Goal: Information Seeking & Learning: Compare options

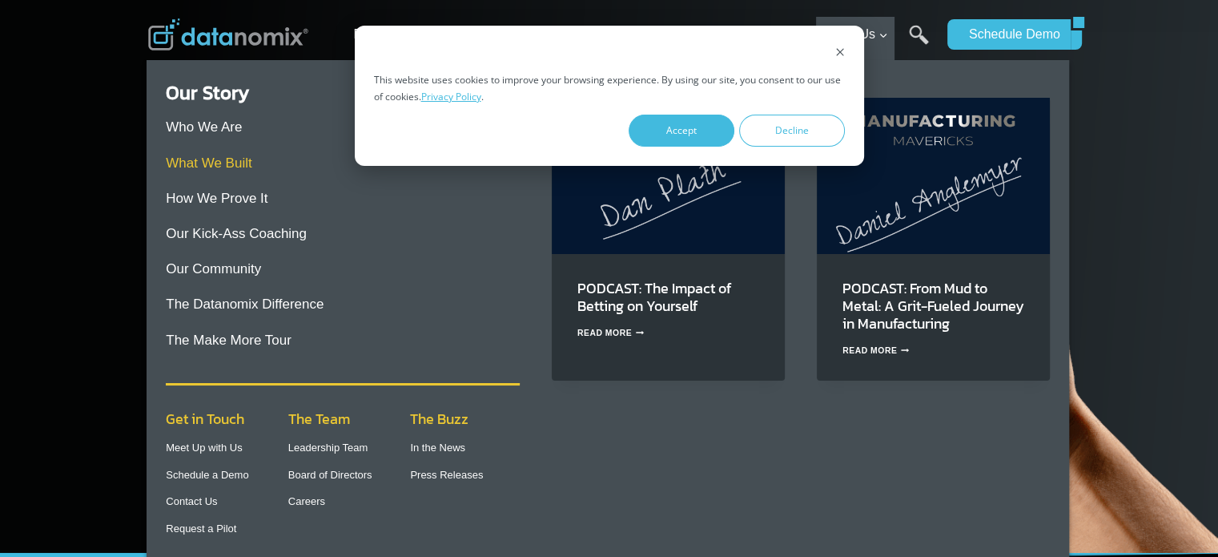
click at [222, 164] on link "What We Built" at bounding box center [209, 162] width 86 height 15
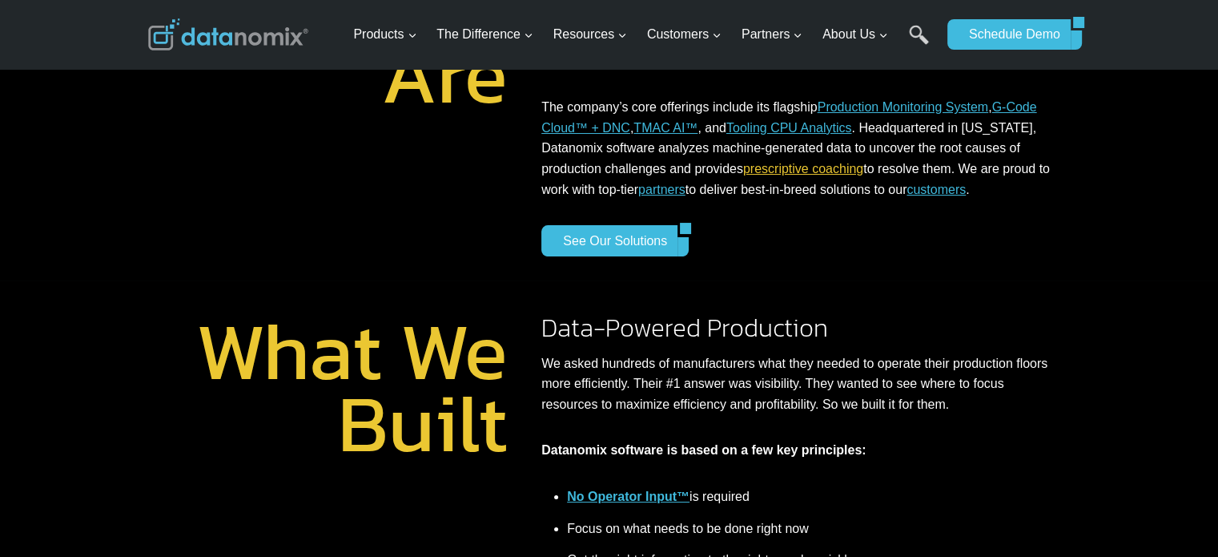
scroll to position [155, 0]
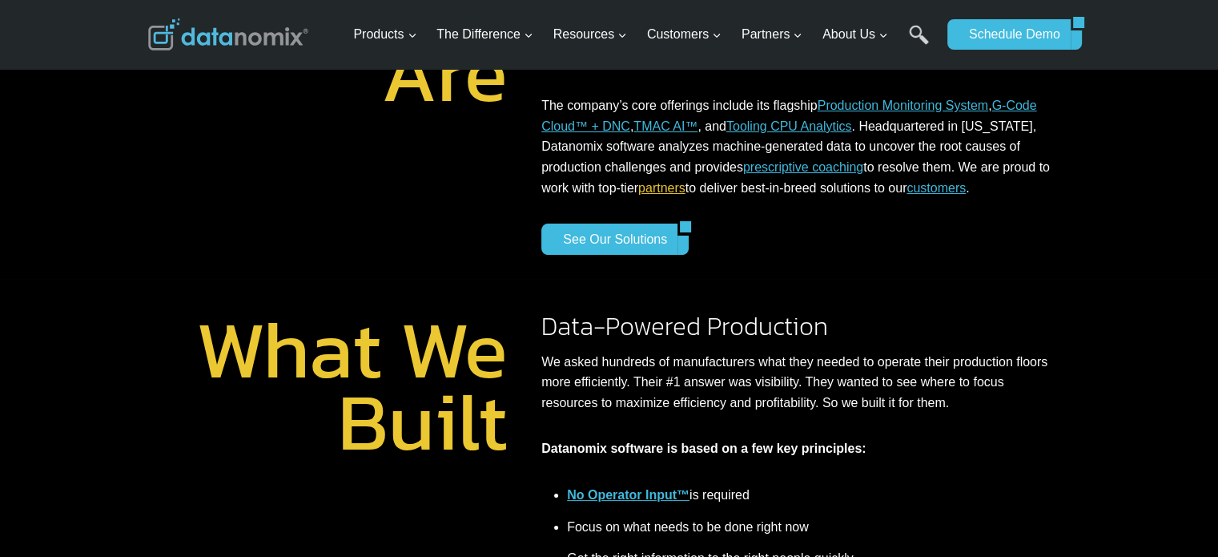
click at [685, 192] on link "partners" at bounding box center [661, 188] width 47 height 14
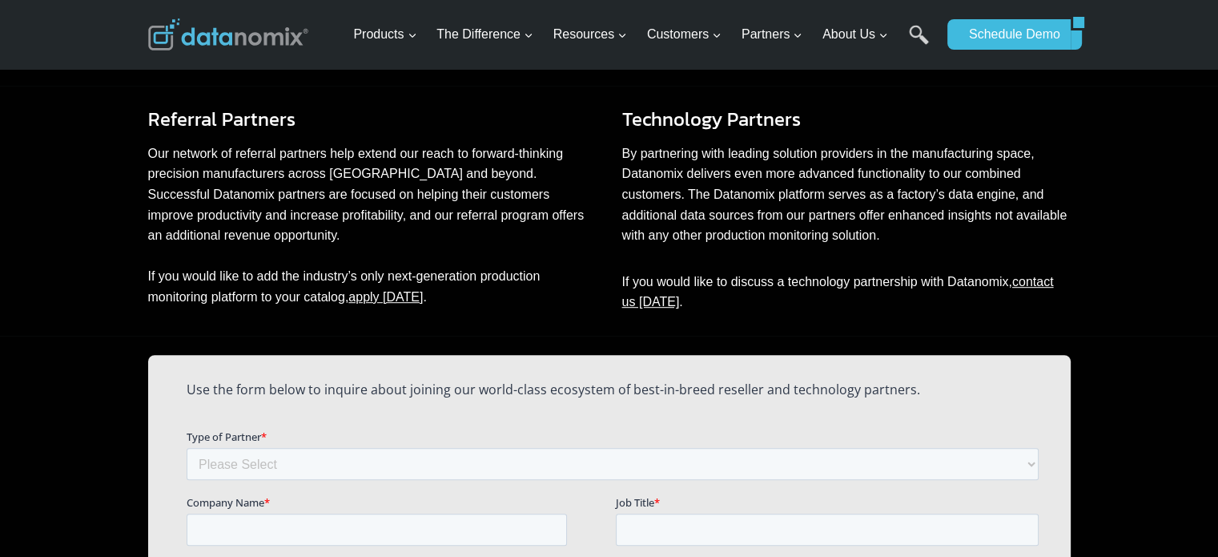
scroll to position [919, 0]
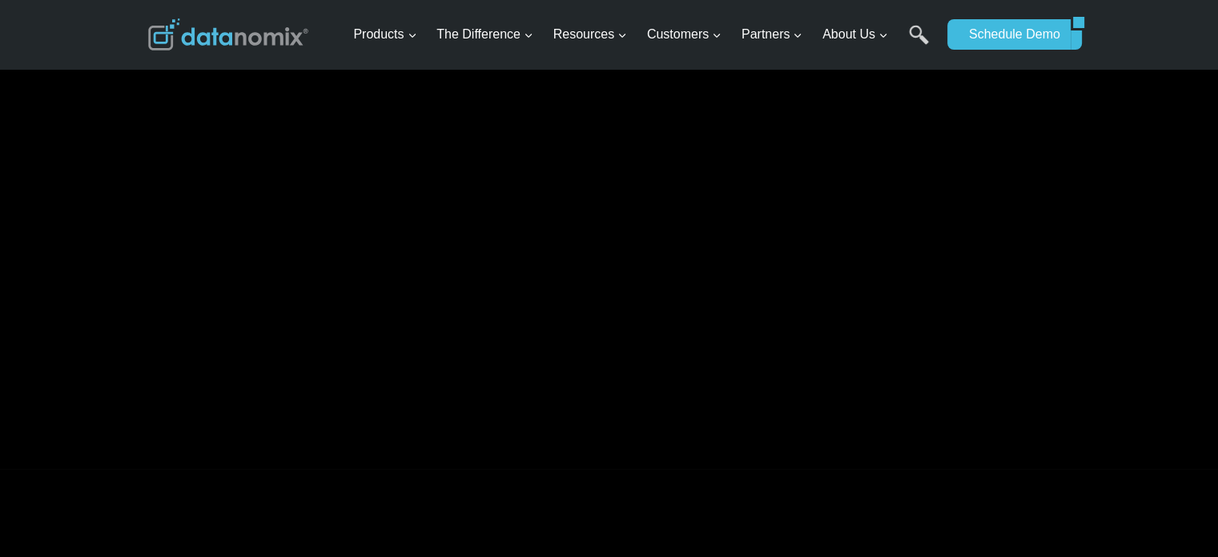
scroll to position [399, 0]
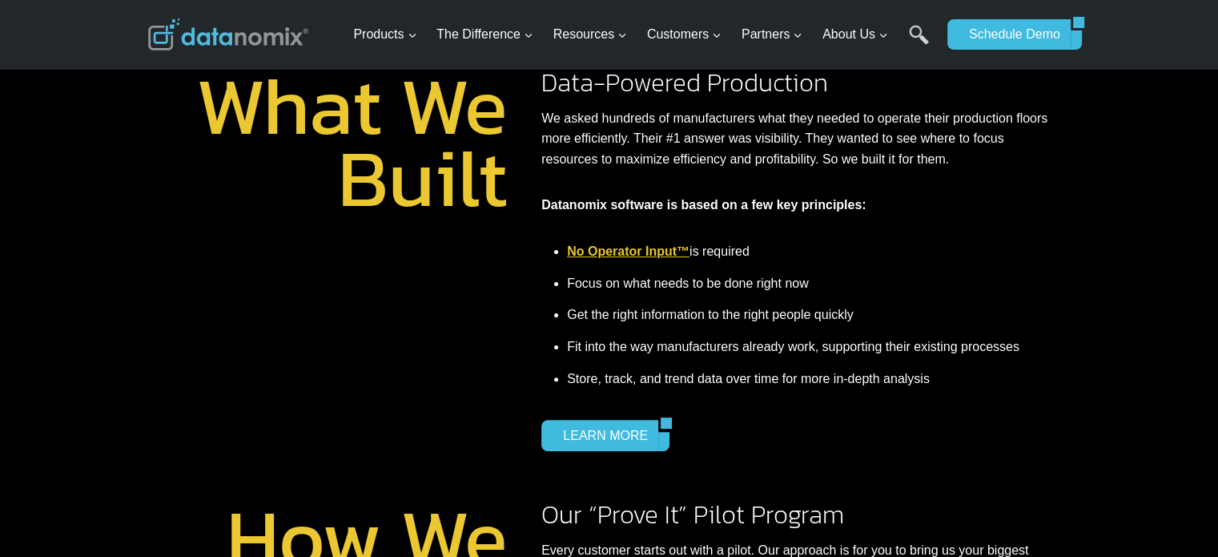
click at [650, 256] on link "No Operator Input™" at bounding box center [628, 251] width 123 height 14
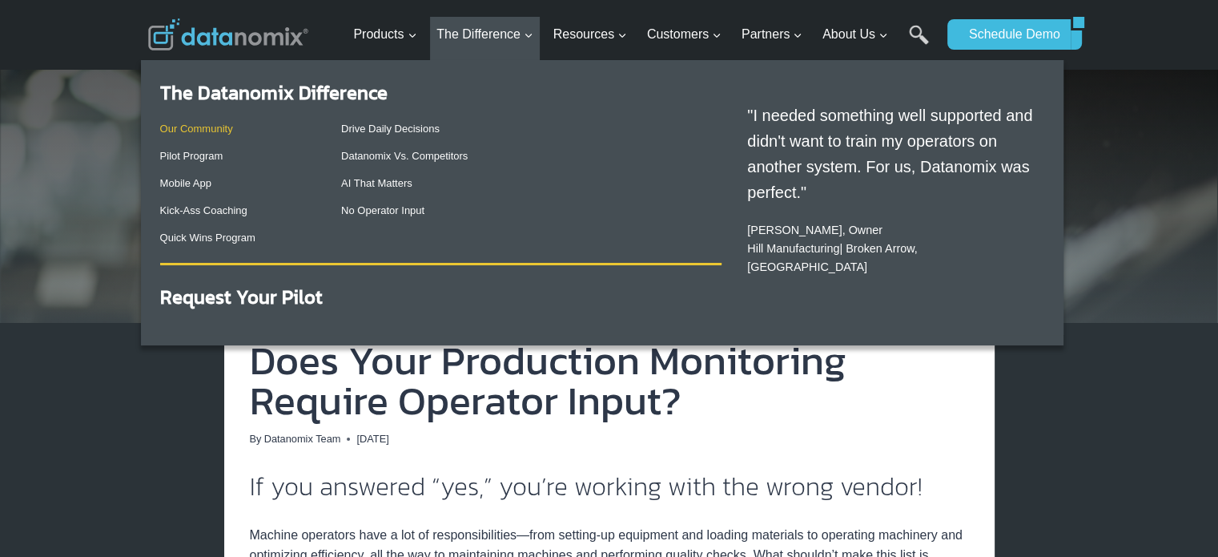
click at [220, 128] on link "Our Community" at bounding box center [196, 129] width 73 height 12
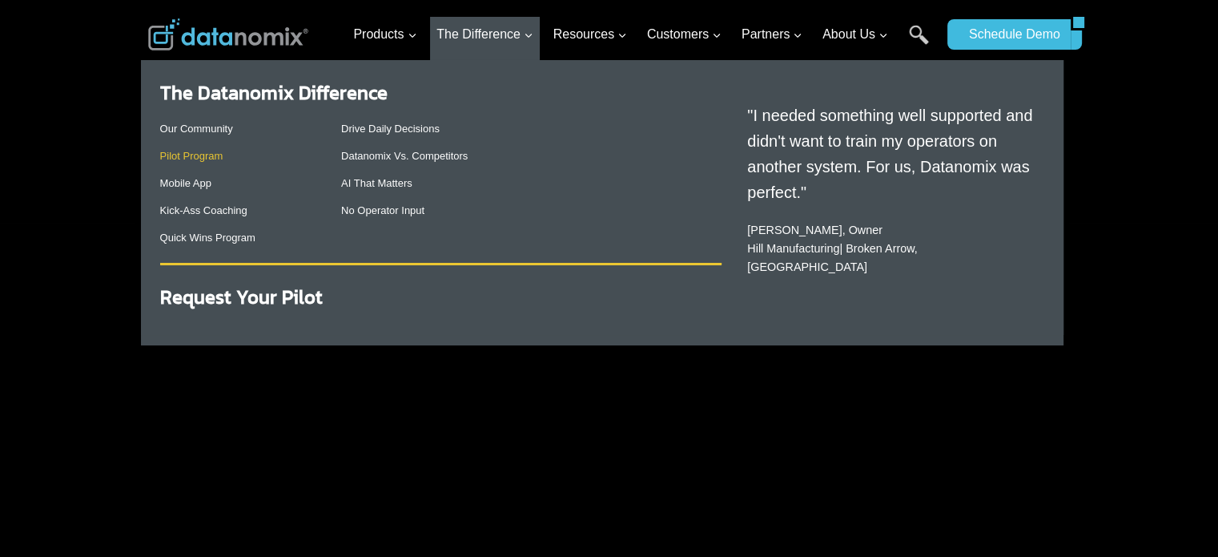
click at [223, 157] on link "Pilot Program" at bounding box center [191, 156] width 63 height 12
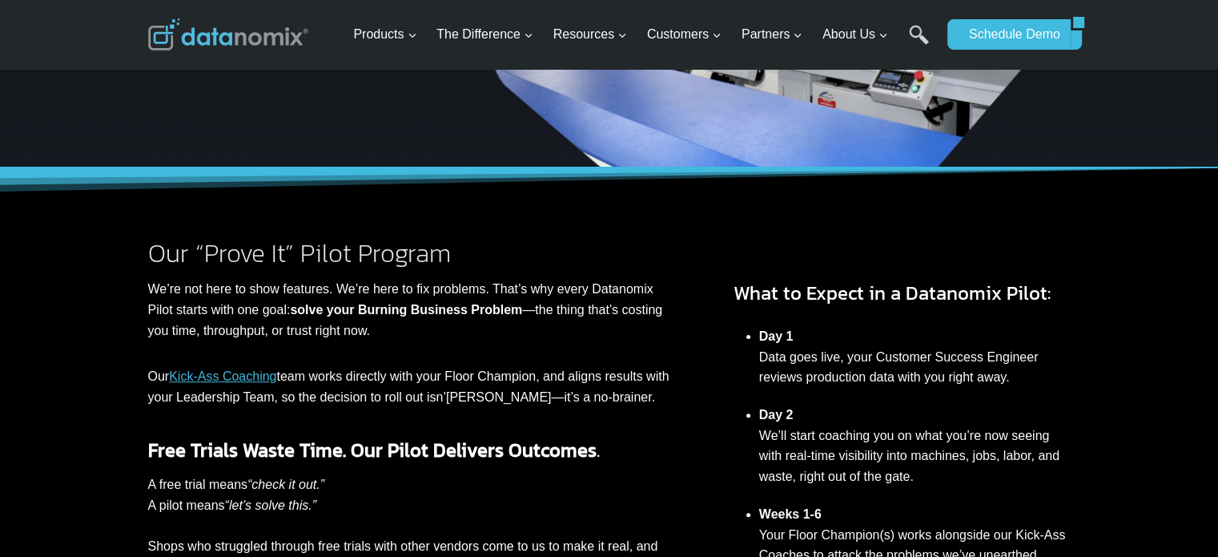
scroll to position [517, 0]
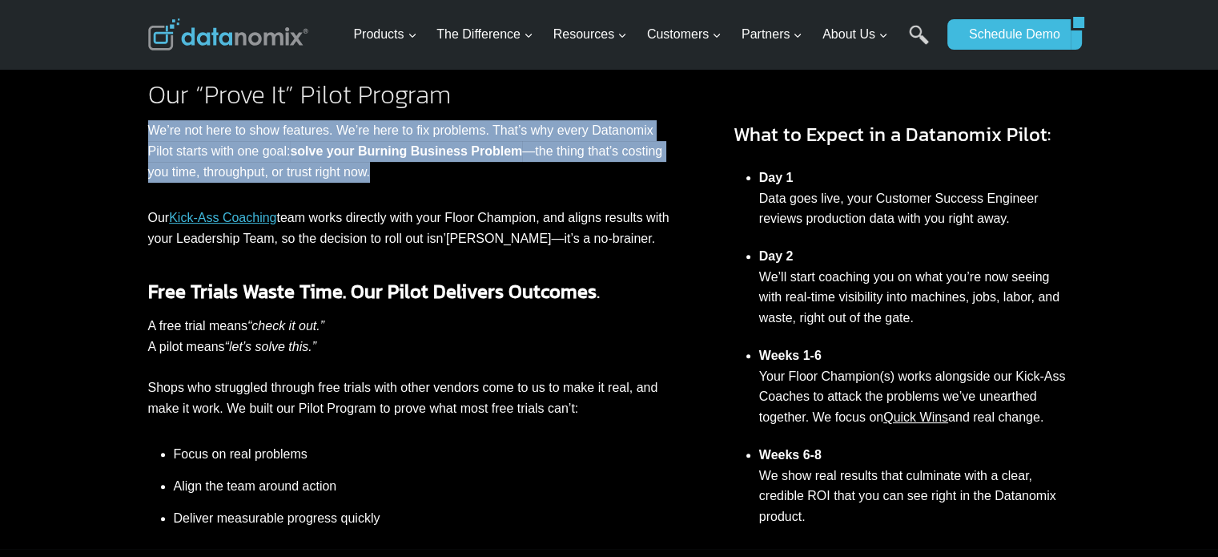
drag, startPoint x: 401, startPoint y: 166, endPoint x: 123, endPoint y: 127, distance: 280.5
click at [123, 127] on div "Our “Prove It” Pilot Program We’re not here to show features. We’re here to fix…" at bounding box center [609, 279] width 1218 height 540
click at [274, 158] on p "We’re not here to show features. We’re here to fix problems. That’s why every D…" at bounding box center [408, 151] width 521 height 62
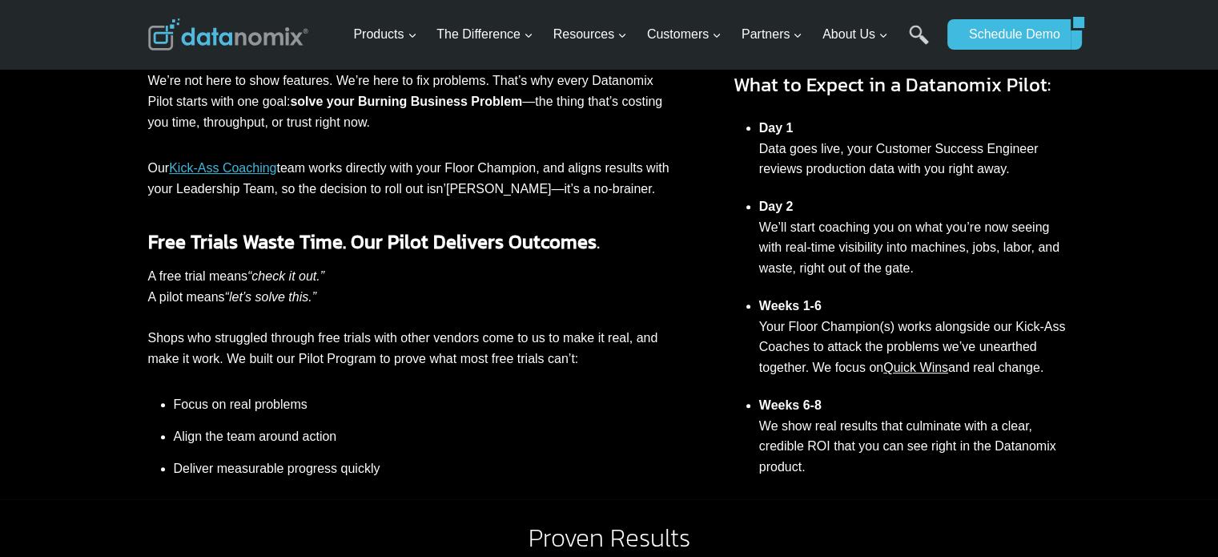
scroll to position [569, 0]
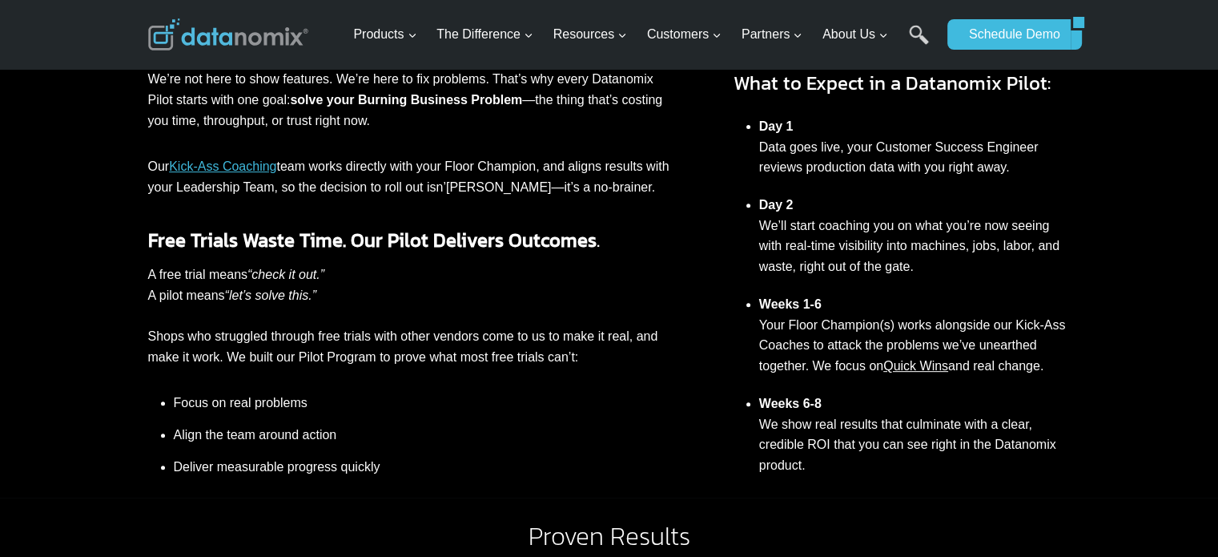
click at [340, 190] on p "Our Kick-Ass Coaching team works directly with your Floor Champion, and aligns …" at bounding box center [408, 176] width 521 height 41
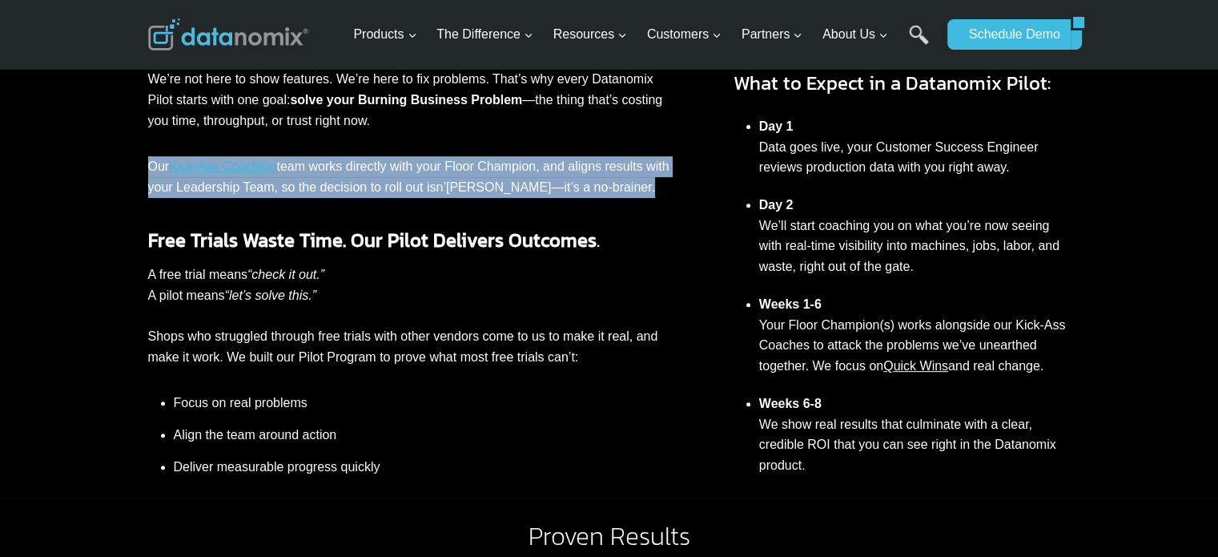
click at [340, 190] on p "Our Kick-Ass Coaching team works directly with your Floor Champion, and aligns …" at bounding box center [408, 176] width 521 height 41
click at [380, 188] on p "Our Kick-Ass Coaching team works directly with your Floor Champion, and aligns …" at bounding box center [408, 176] width 521 height 41
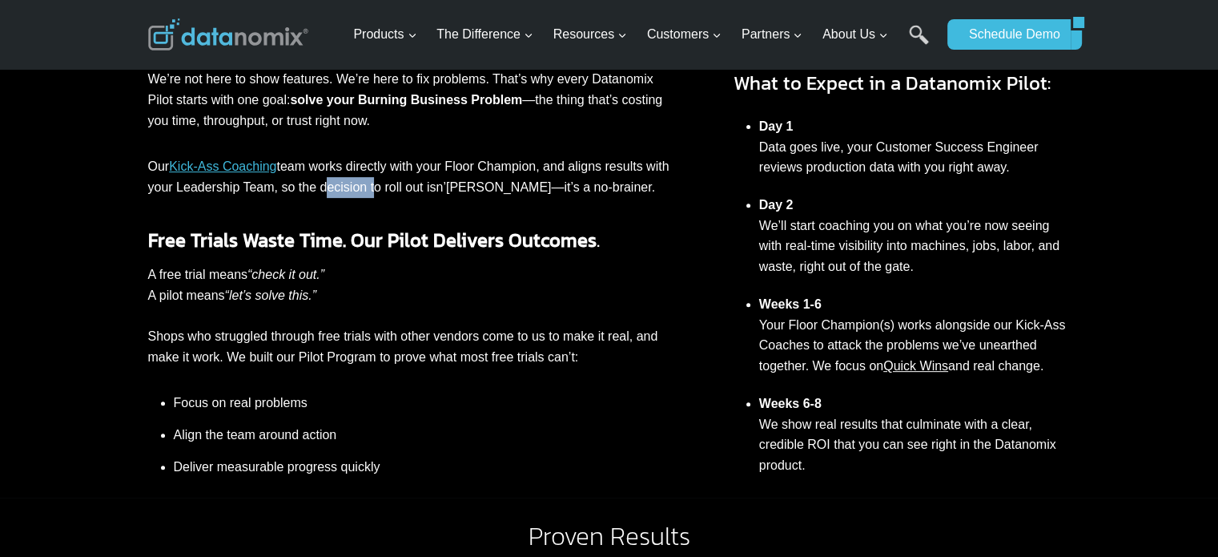
click at [380, 188] on p "Our Kick-Ass Coaching team works directly with your Floor Champion, and aligns …" at bounding box center [408, 176] width 521 height 41
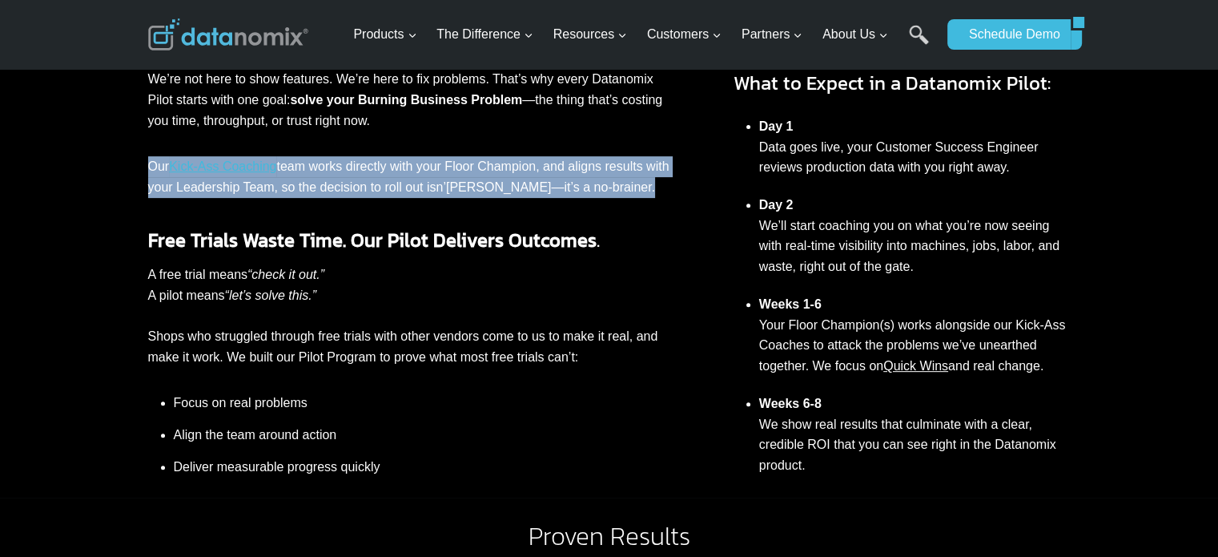
click at [380, 188] on p "Our Kick-Ass Coaching team works directly with your Floor Champion, and aligns …" at bounding box center [408, 176] width 521 height 41
click at [401, 179] on p "Our Kick-Ass Coaching team works directly with your Floor Champion, and aligns …" at bounding box center [408, 176] width 521 height 41
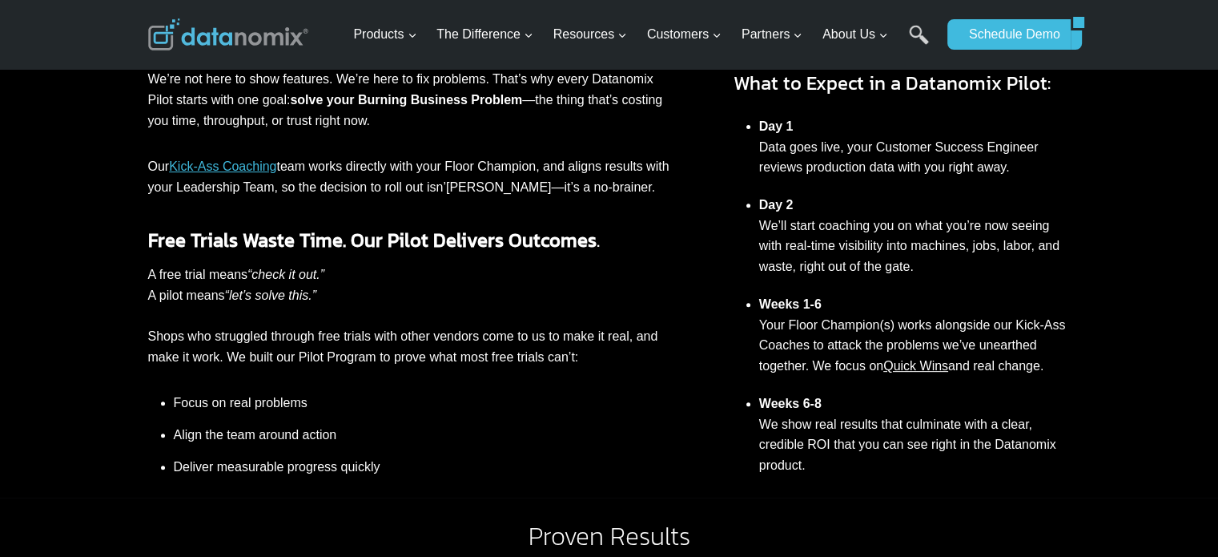
click at [401, 179] on p "Our Kick-Ass Coaching team works directly with your Floor Champion, and aligns …" at bounding box center [408, 176] width 521 height 41
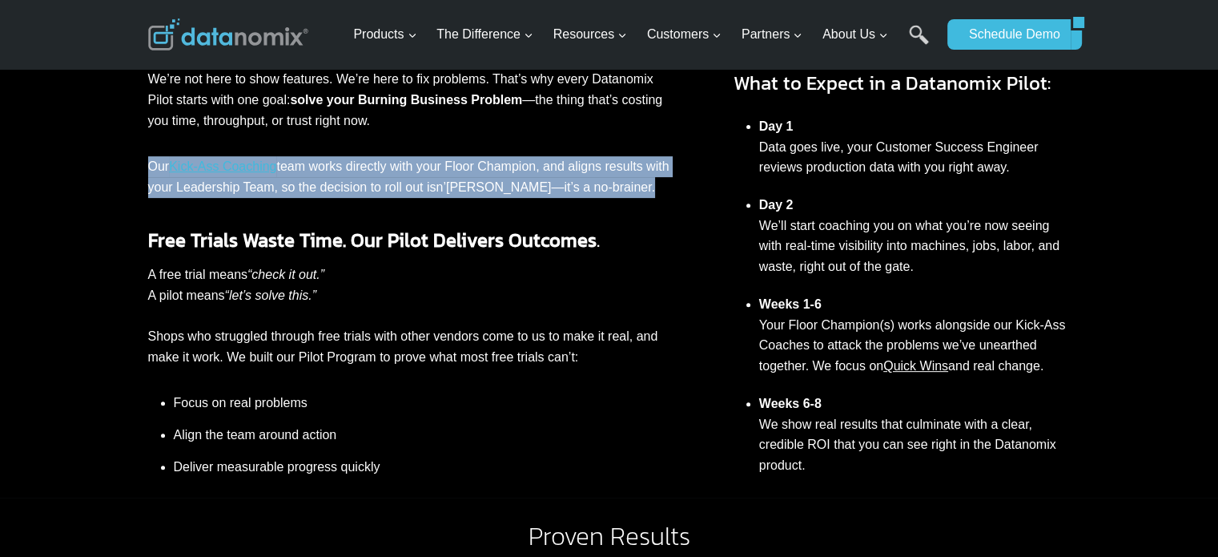
click at [401, 179] on p "Our Kick-Ass Coaching team works directly with your Floor Champion, and aligns …" at bounding box center [408, 176] width 521 height 41
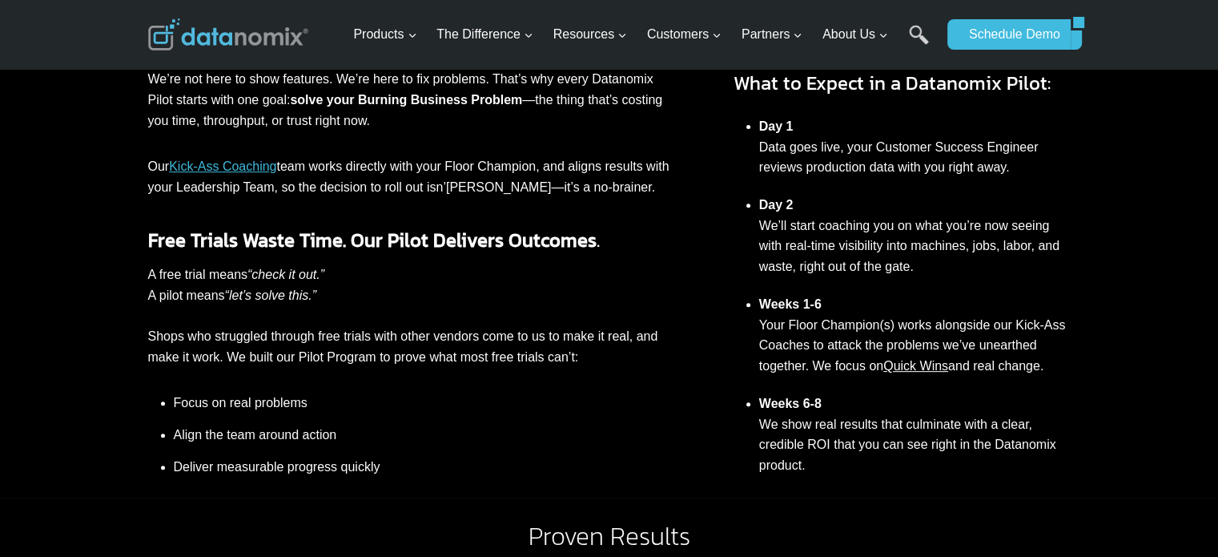
click at [259, 156] on p "Our Kick-Ass Coaching team works directly with your Floor Champion, and aligns …" at bounding box center [408, 176] width 521 height 41
click at [256, 163] on link "Kick-Ass Coaching" at bounding box center [222, 166] width 107 height 14
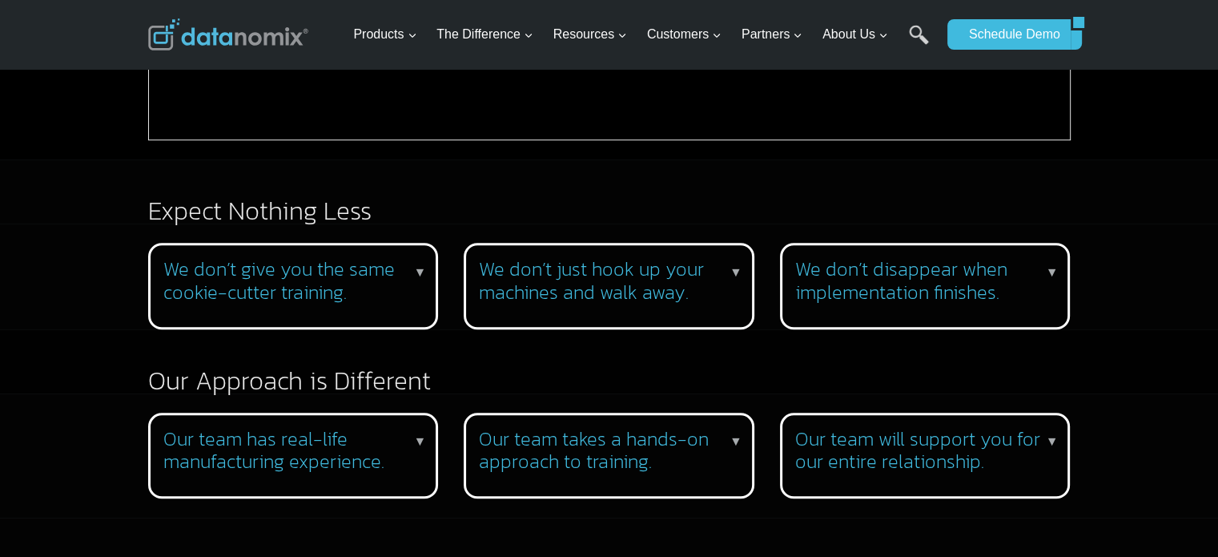
scroll to position [1262, 0]
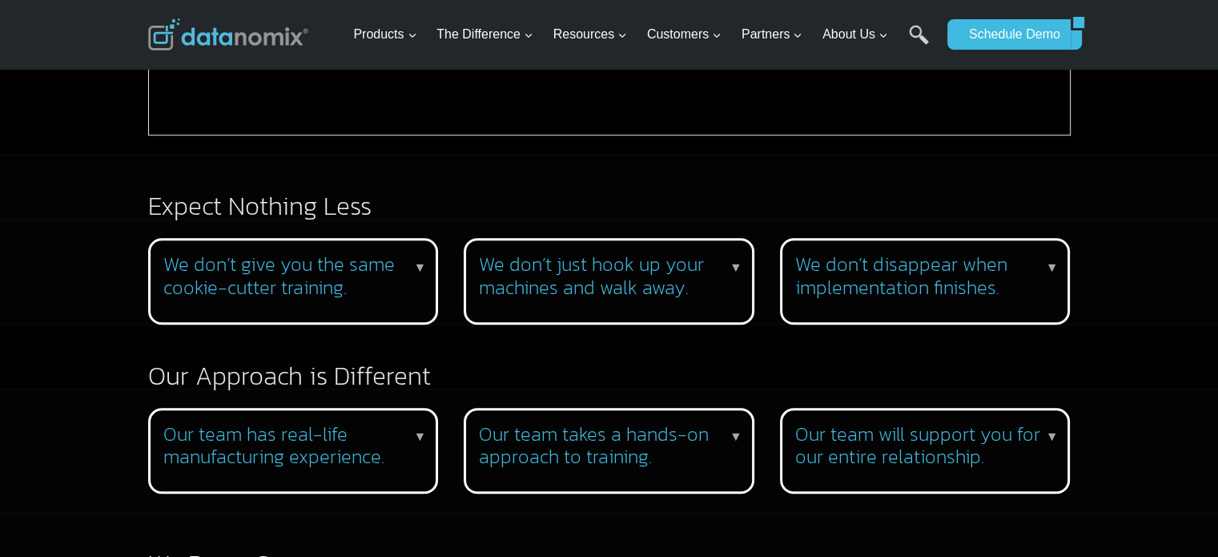
click at [410, 255] on h3 "We don’t give you the same cookie-cutter training." at bounding box center [290, 276] width 254 height 46
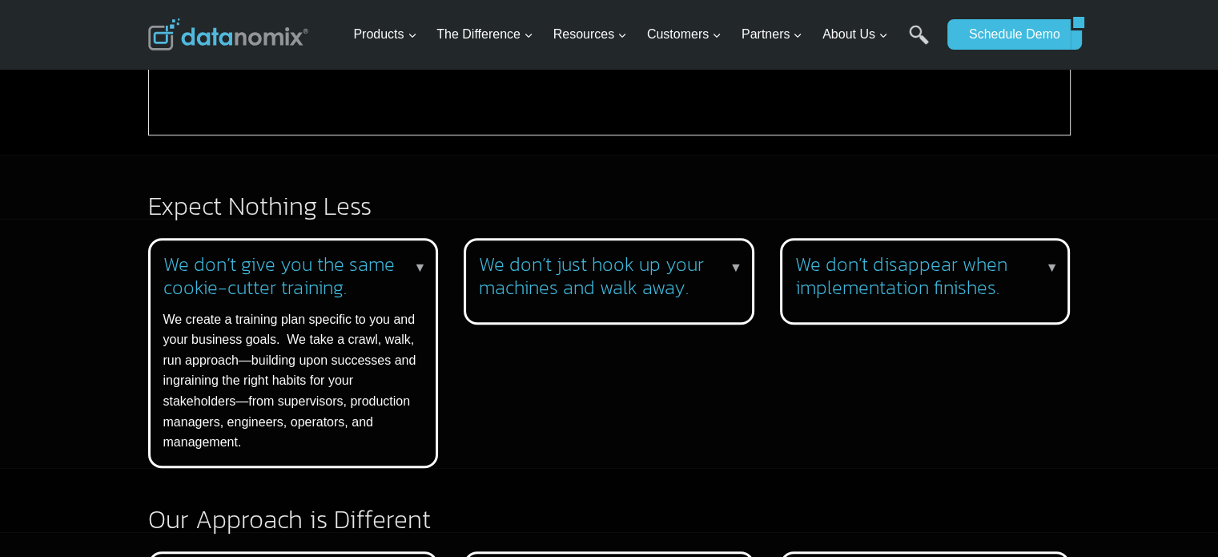
click at [410, 255] on h3 "We don’t give you the same cookie-cutter training." at bounding box center [290, 276] width 254 height 46
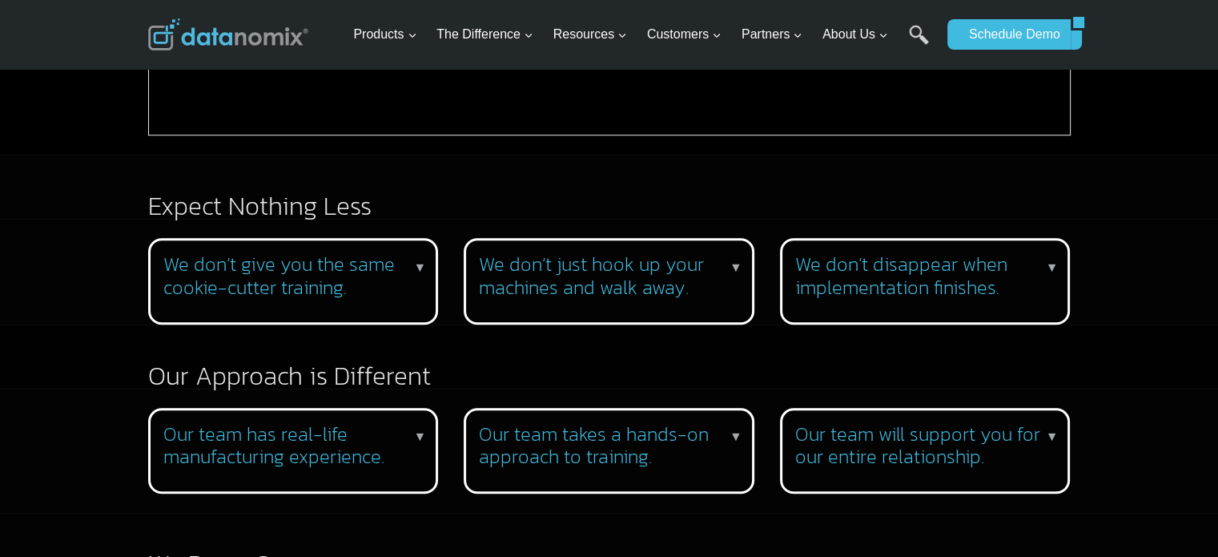
click at [532, 257] on h3 "We don’t just hook up your machines and walk away." at bounding box center [606, 276] width 254 height 46
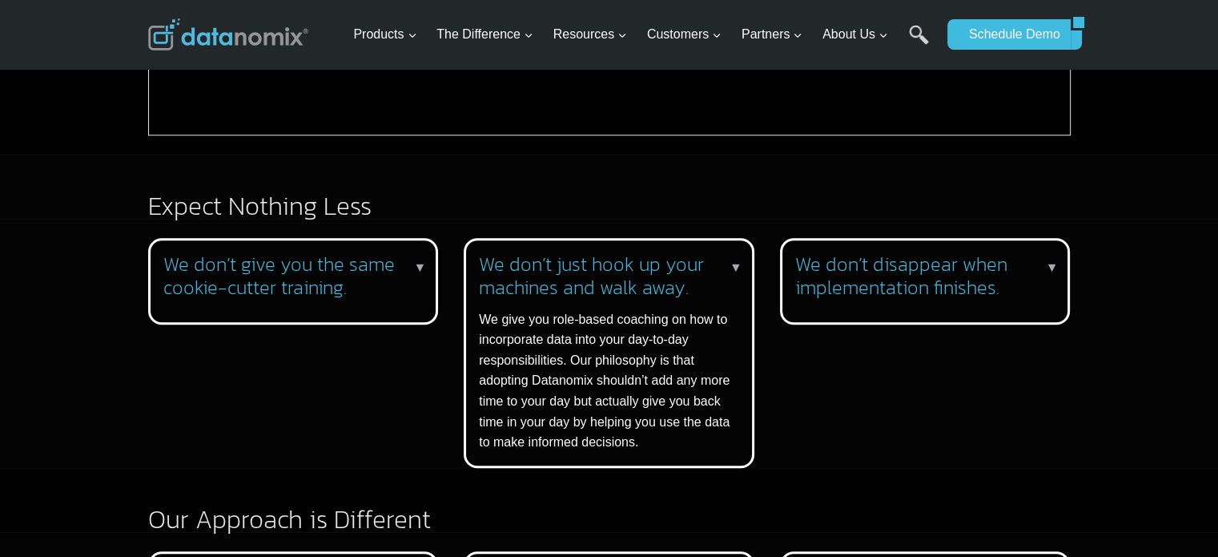
click at [532, 257] on h3 "We don’t just hook up your machines and walk away." at bounding box center [606, 276] width 254 height 46
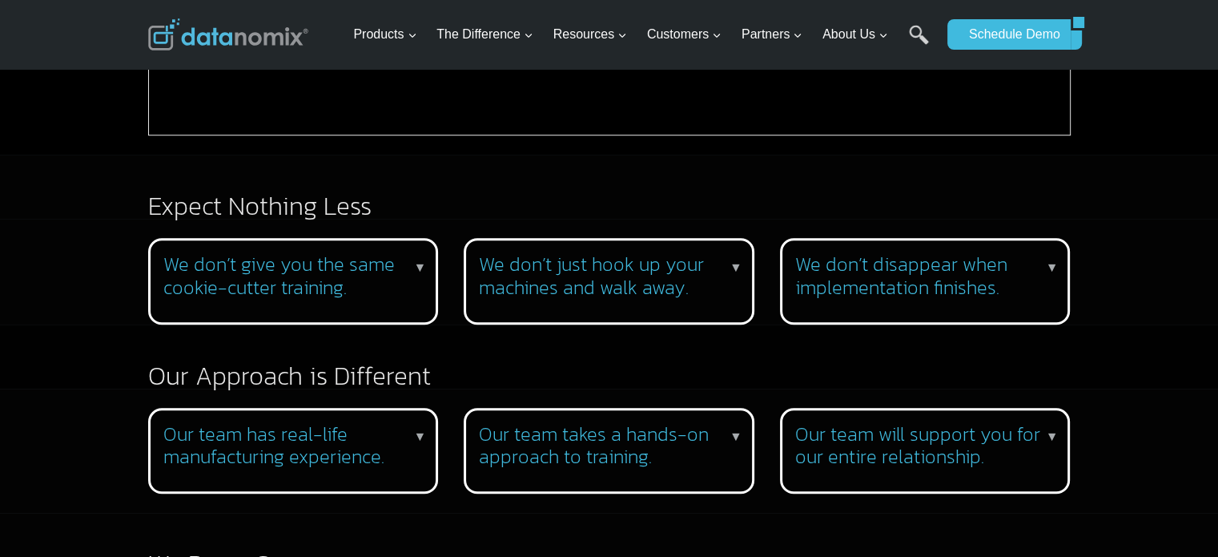
click at [694, 257] on h3 "We don’t just hook up your machines and walk away." at bounding box center [606, 276] width 254 height 46
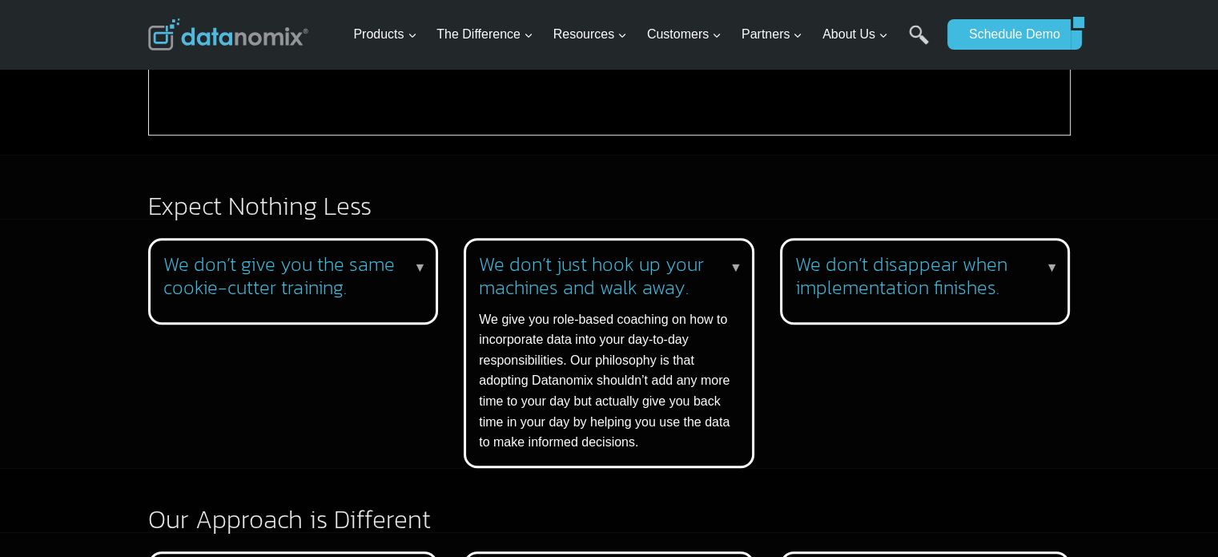
click at [714, 265] on h3 "We don’t just hook up your machines and walk away." at bounding box center [606, 276] width 254 height 46
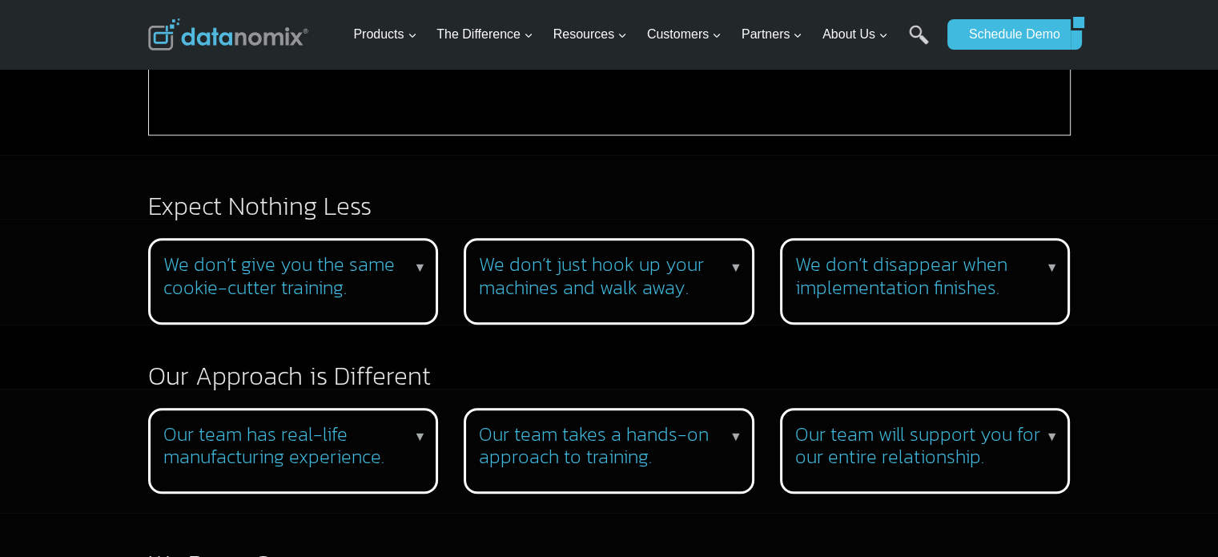
click at [823, 272] on h3 "We don’t disappear when implementation finishes." at bounding box center [922, 276] width 254 height 46
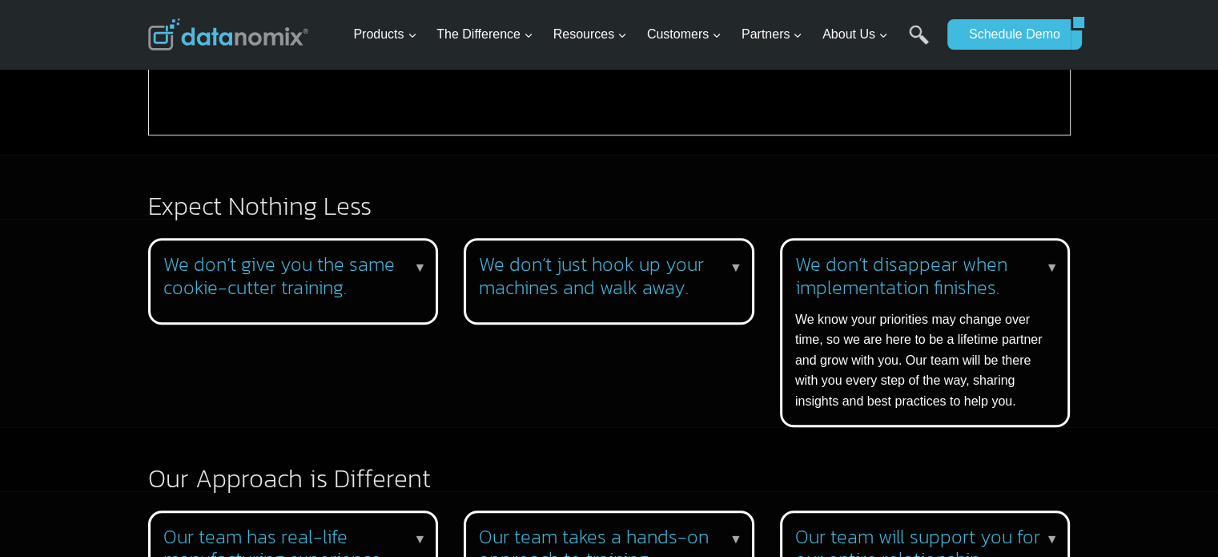
click at [854, 261] on h3 "We don’t disappear when implementation finishes." at bounding box center [922, 276] width 254 height 46
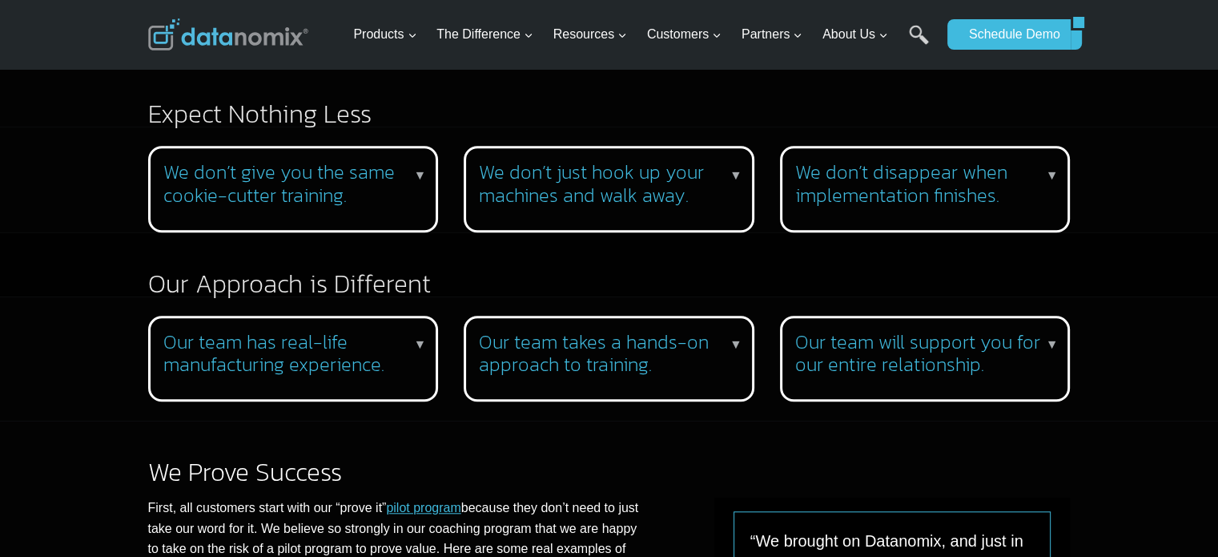
scroll to position [1355, 0]
click at [394, 331] on h3 "Our team has real-life manufacturing experience." at bounding box center [290, 353] width 254 height 46
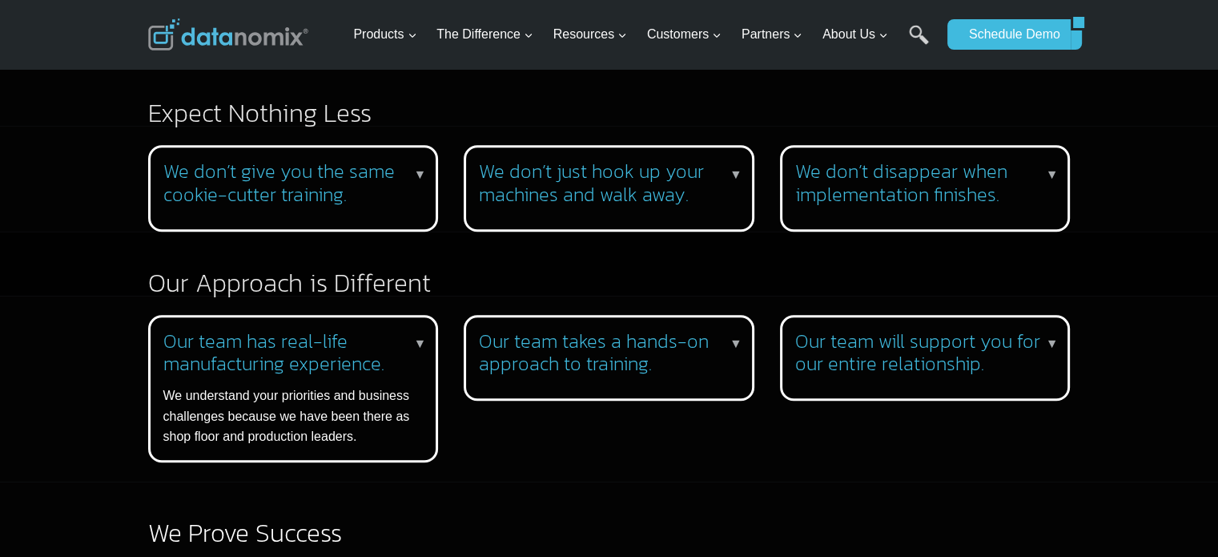
click at [394, 331] on h3 "Our team has real-life manufacturing experience." at bounding box center [290, 353] width 254 height 46
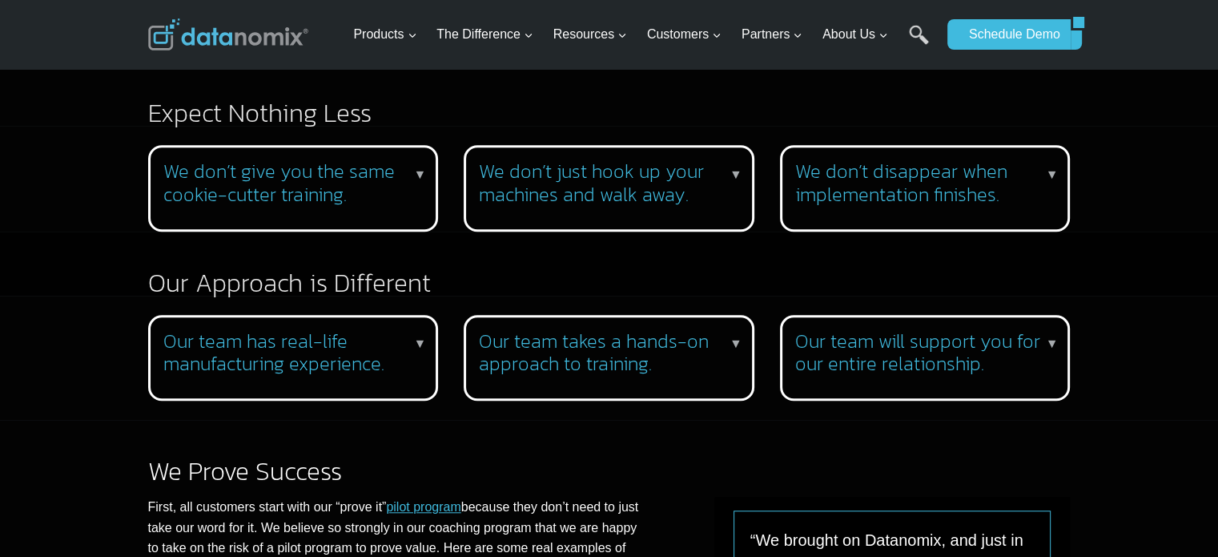
click at [529, 336] on h3 "Our team takes a hands-on approach to training." at bounding box center [606, 353] width 254 height 46
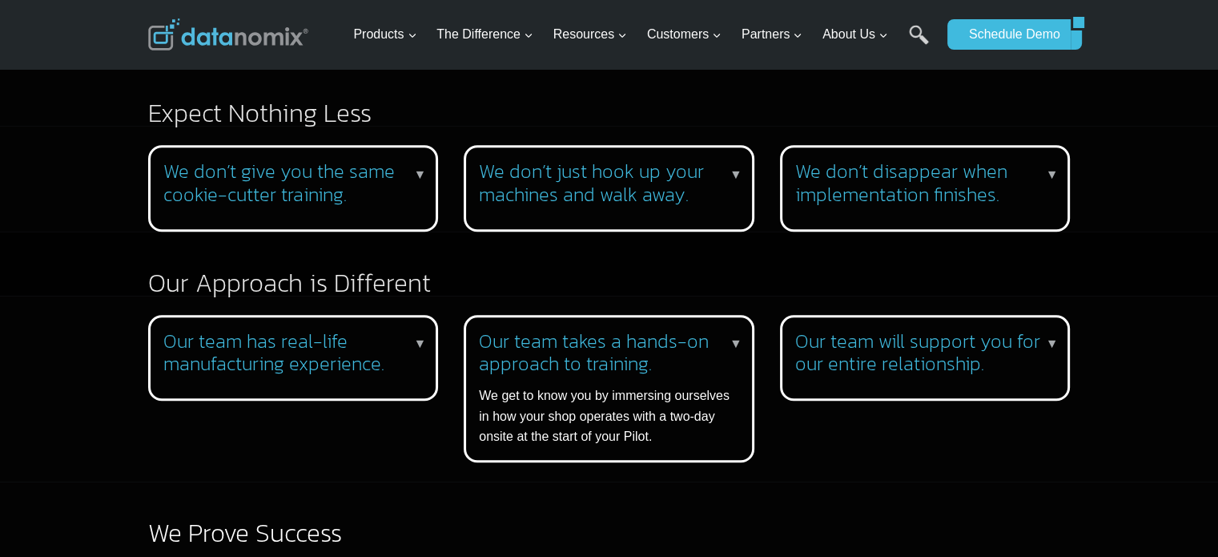
click at [581, 359] on h3 "Our team takes a hands-on approach to training." at bounding box center [606, 353] width 254 height 46
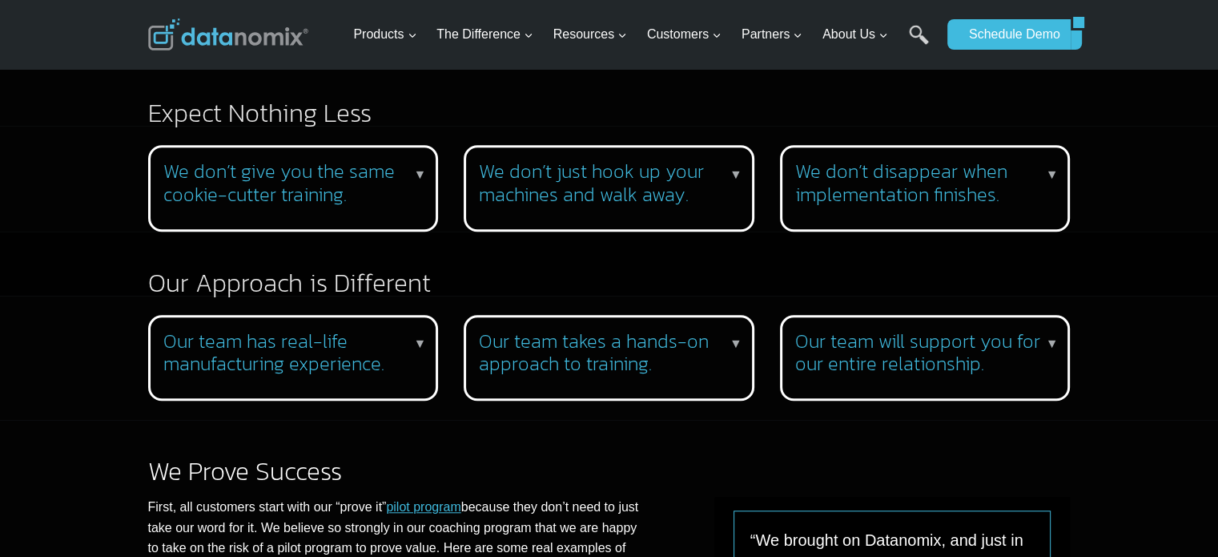
click at [866, 352] on h3 "Our team will support you for our entire relationship." at bounding box center [922, 353] width 254 height 46
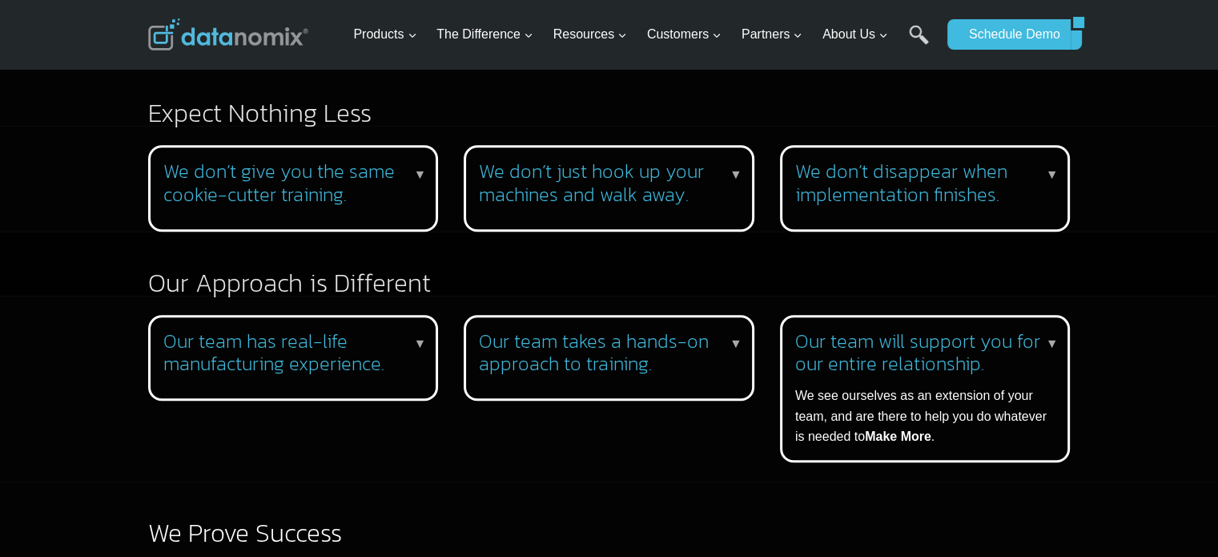
click at [866, 352] on h3 "Our team will support you for our entire relationship." at bounding box center [922, 353] width 254 height 46
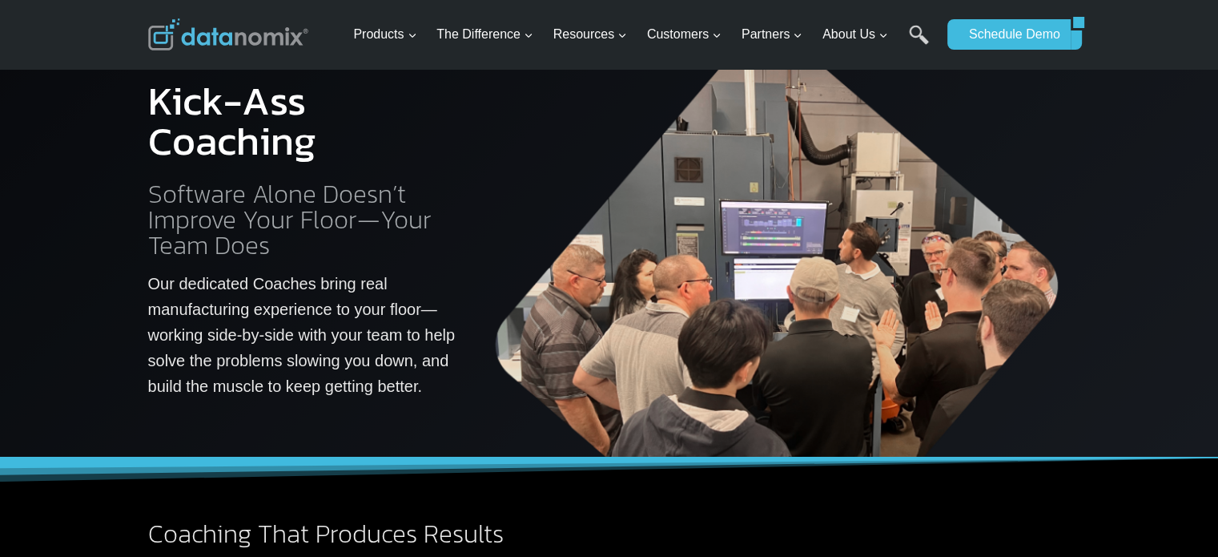
scroll to position [0, 0]
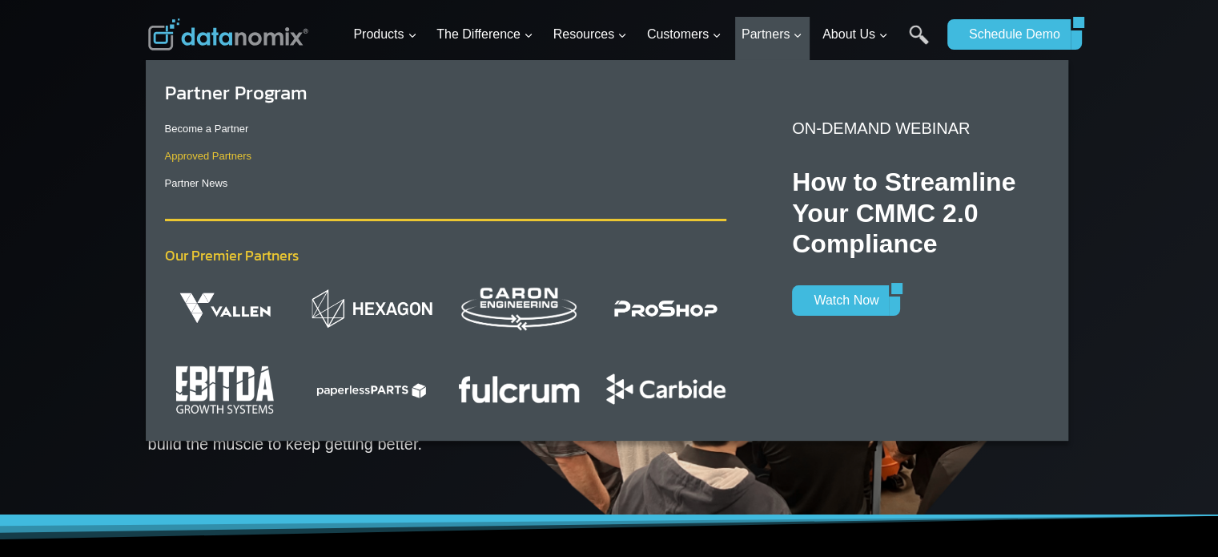
click at [179, 151] on link "Approved Partners" at bounding box center [208, 156] width 86 height 12
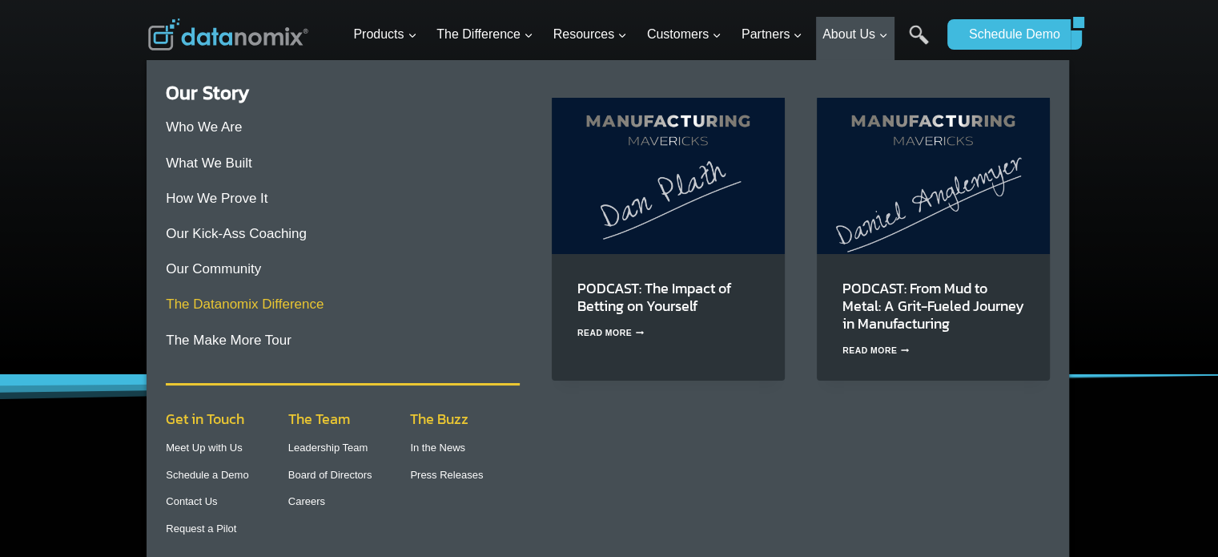
click at [227, 304] on link "The Datanomix Difference" at bounding box center [245, 303] width 158 height 15
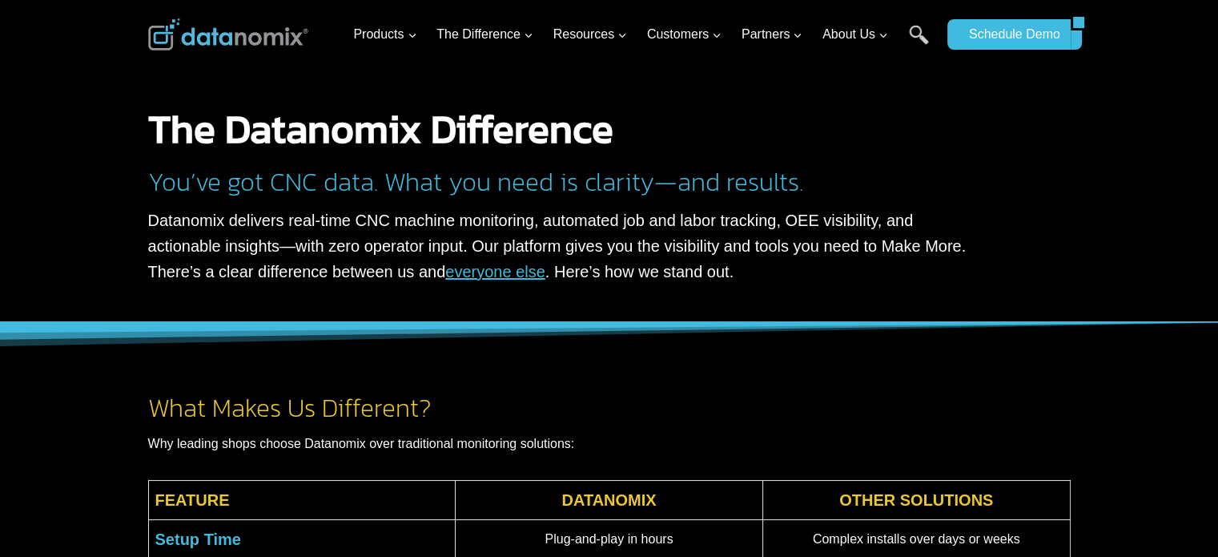
click at [362, 219] on p "Datanomix delivers real-time CNC machine monitoring, automated job and labor tr…" at bounding box center [567, 245] width 838 height 77
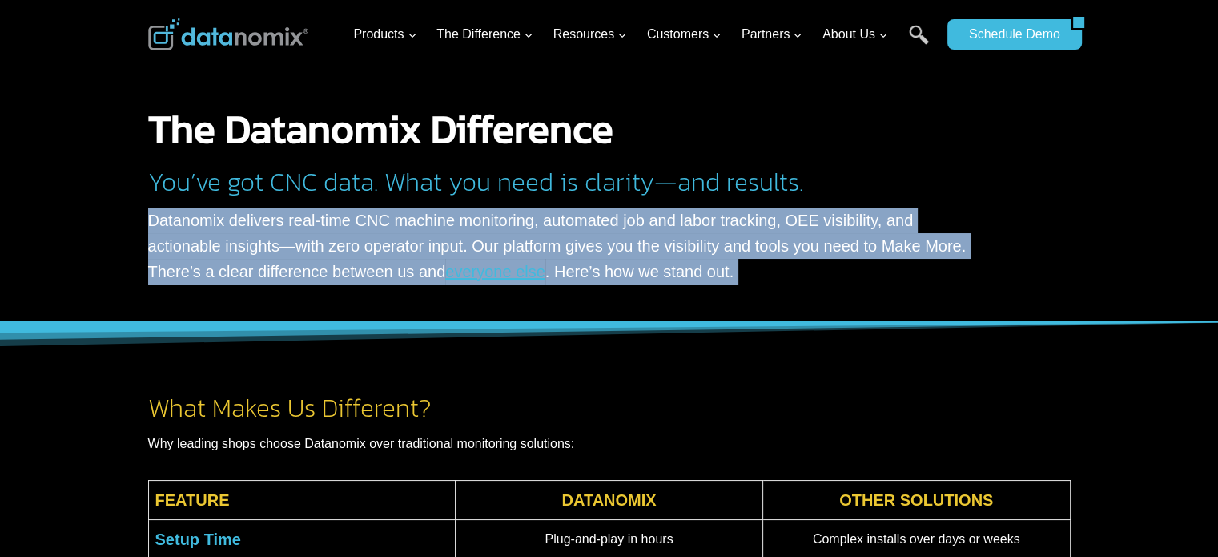
click at [362, 219] on p "Datanomix delivers real-time CNC machine monitoring, automated job and labor tr…" at bounding box center [567, 245] width 838 height 77
click at [358, 236] on p "Datanomix delivers real-time CNC machine monitoring, automated job and labor tr…" at bounding box center [567, 245] width 838 height 77
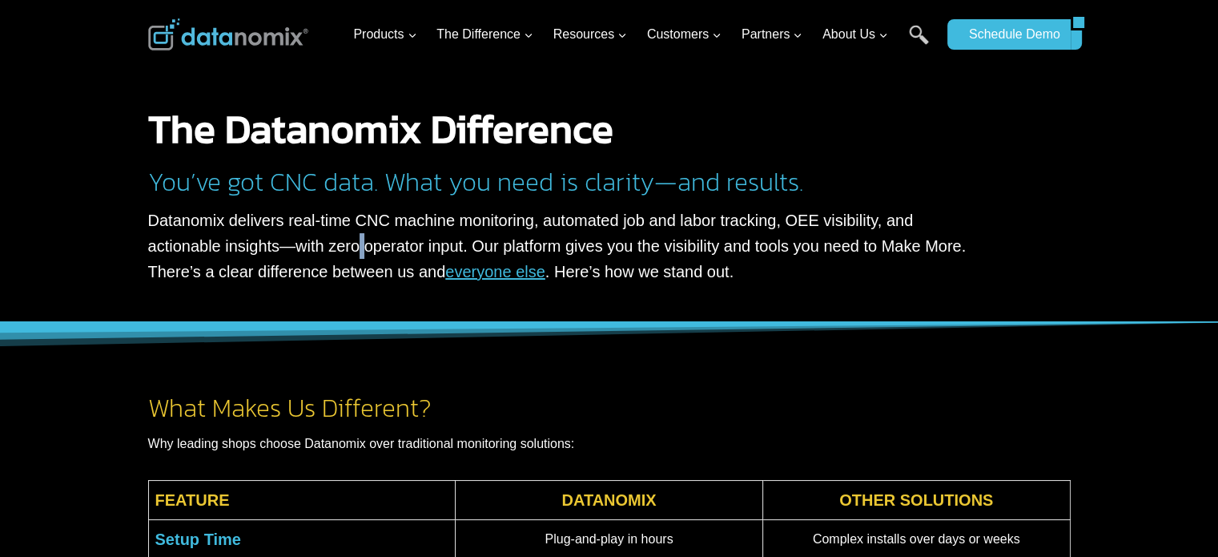
click at [358, 236] on p "Datanomix delivers real-time CNC machine monitoring, automated job and labor tr…" at bounding box center [567, 245] width 838 height 77
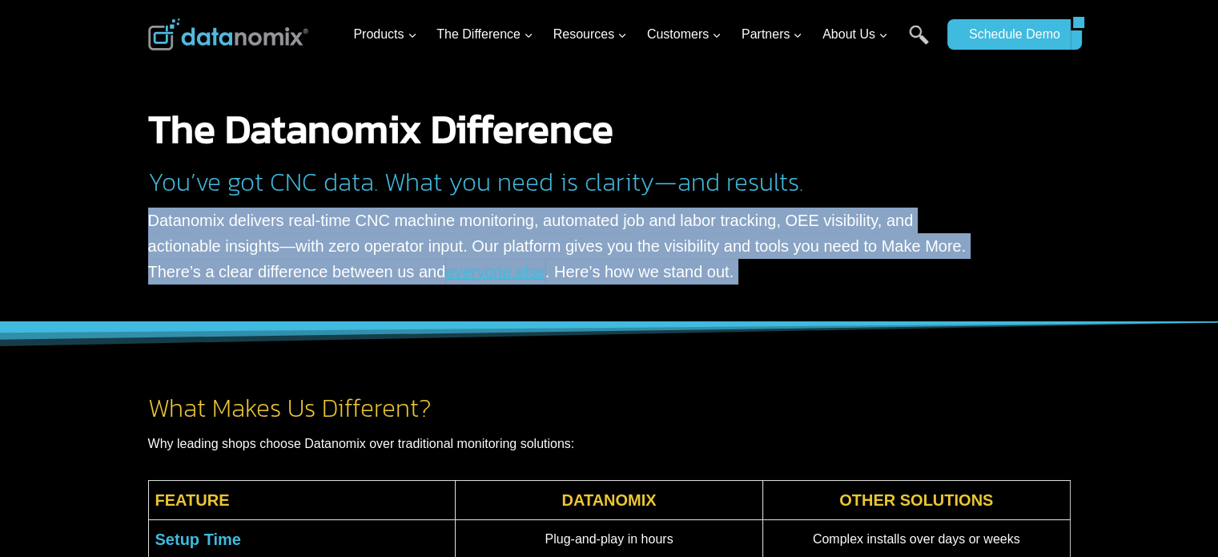
click at [358, 236] on p "Datanomix delivers real-time CNC machine monitoring, automated job and labor tr…" at bounding box center [567, 245] width 838 height 77
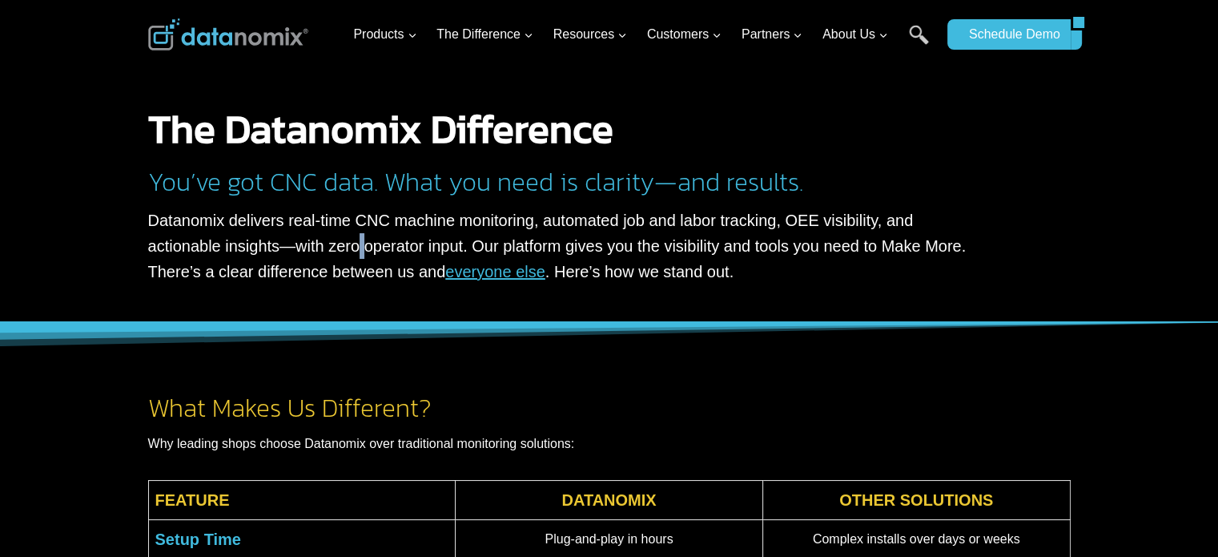
click at [358, 236] on p "Datanomix delivers real-time CNC machine monitoring, automated job and labor tr…" at bounding box center [567, 245] width 838 height 77
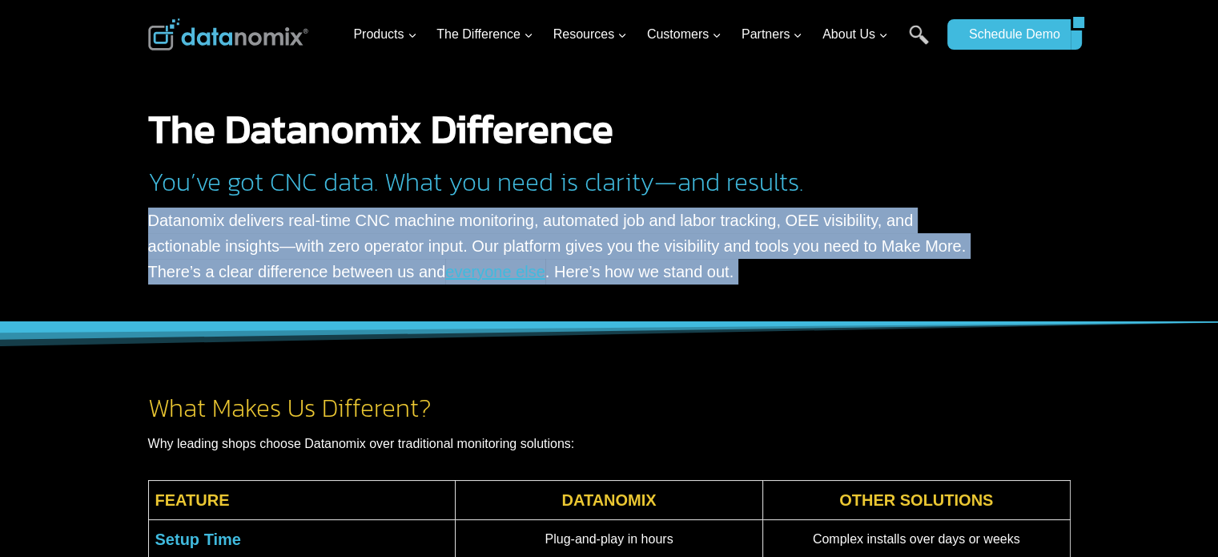
click at [358, 236] on p "Datanomix delivers real-time CNC machine monitoring, automated job and labor tr…" at bounding box center [567, 245] width 838 height 77
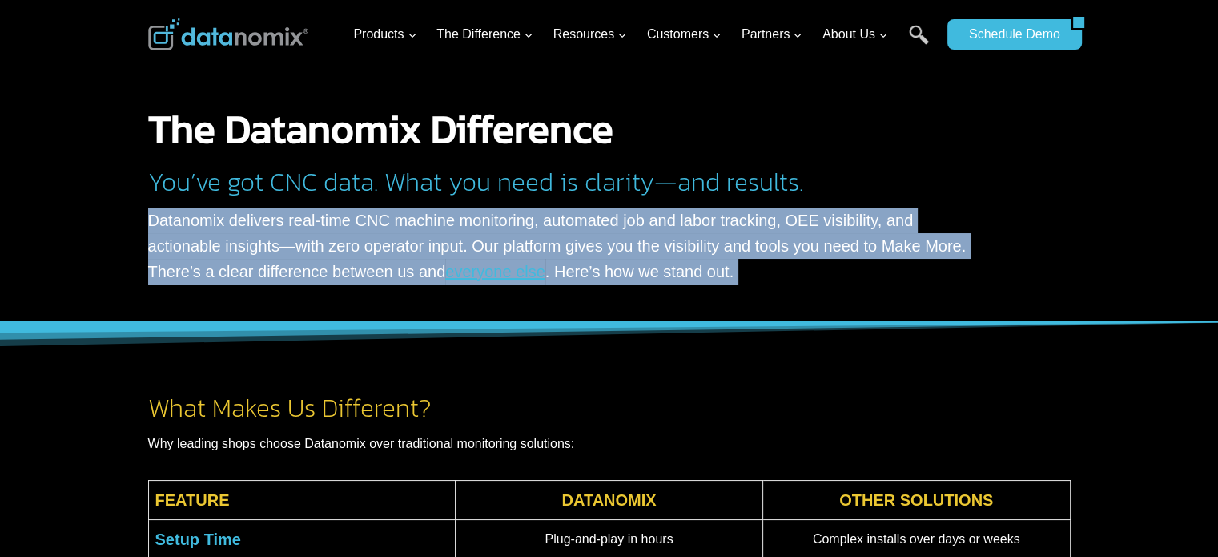
click at [340, 220] on p "Datanomix delivers real-time CNC machine monitoring, automated job and labor tr…" at bounding box center [567, 245] width 838 height 77
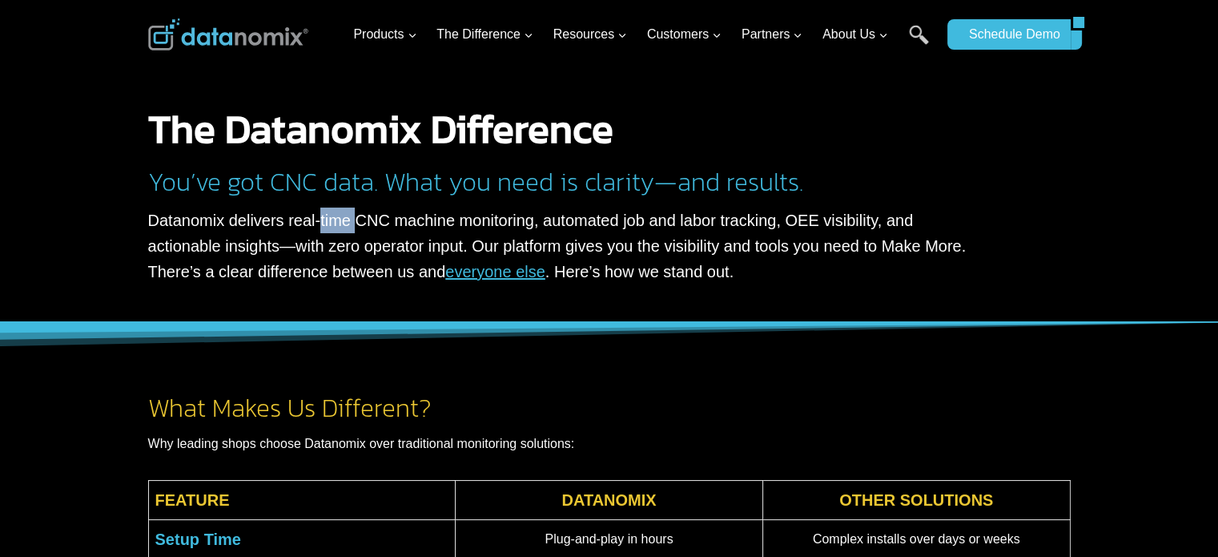
click at [340, 220] on p "Datanomix delivers real-time CNC machine monitoring, automated job and labor tr…" at bounding box center [567, 245] width 838 height 77
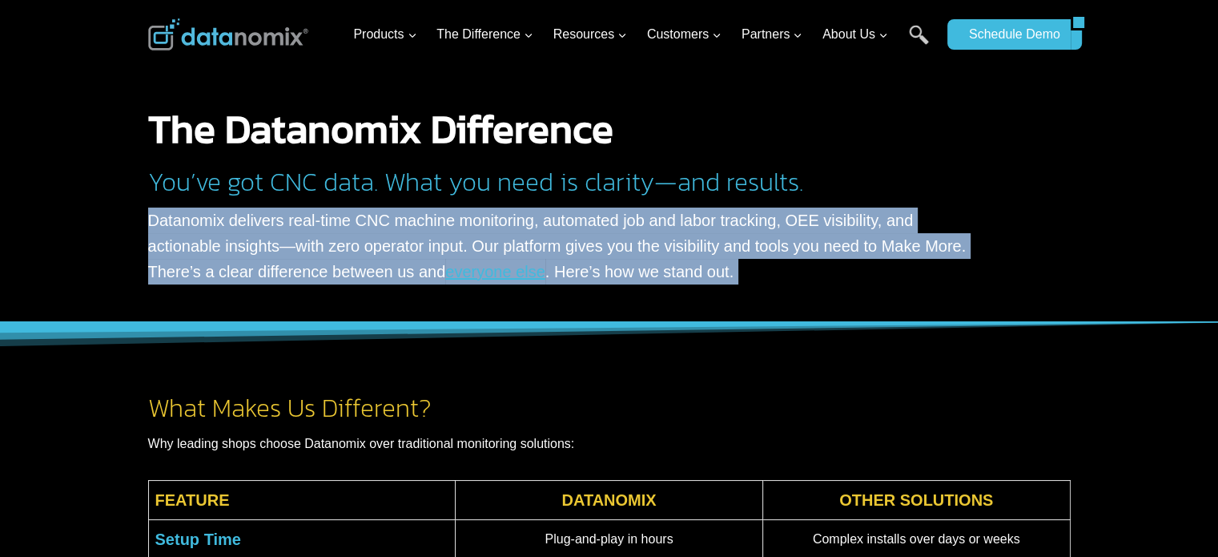
click at [340, 220] on p "Datanomix delivers real-time CNC machine monitoring, automated job and labor tr…" at bounding box center [567, 245] width 838 height 77
click at [358, 228] on p "Datanomix delivers real-time CNC machine monitoring, automated job and labor tr…" at bounding box center [567, 245] width 838 height 77
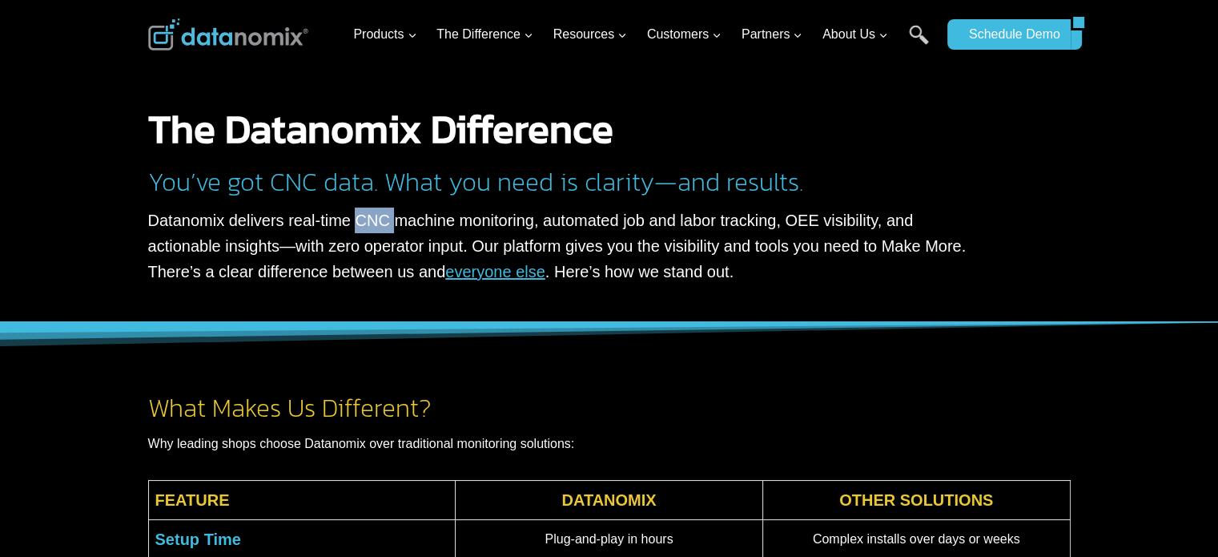
click at [358, 228] on p "Datanomix delivers real-time CNC machine monitoring, automated job and labor tr…" at bounding box center [567, 245] width 838 height 77
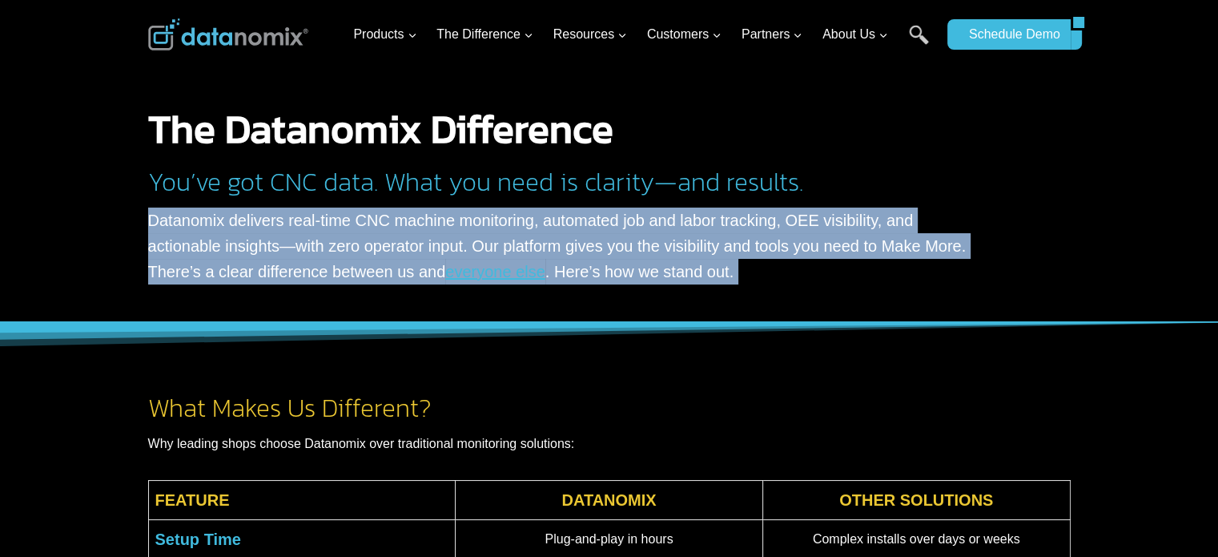
click at [358, 228] on p "Datanomix delivers real-time CNC machine monitoring, automated job and labor tr…" at bounding box center [567, 245] width 838 height 77
click at [342, 243] on p "Datanomix delivers real-time CNC machine monitoring, automated job and labor tr…" at bounding box center [567, 245] width 838 height 77
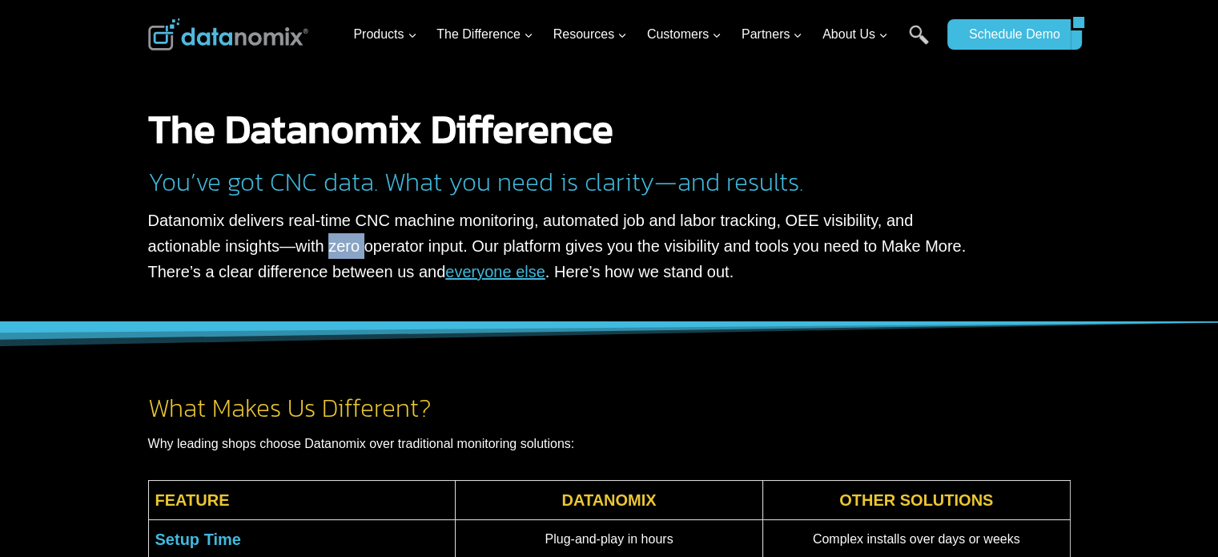
click at [342, 243] on p "Datanomix delivers real-time CNC machine monitoring, automated job and labor tr…" at bounding box center [567, 245] width 838 height 77
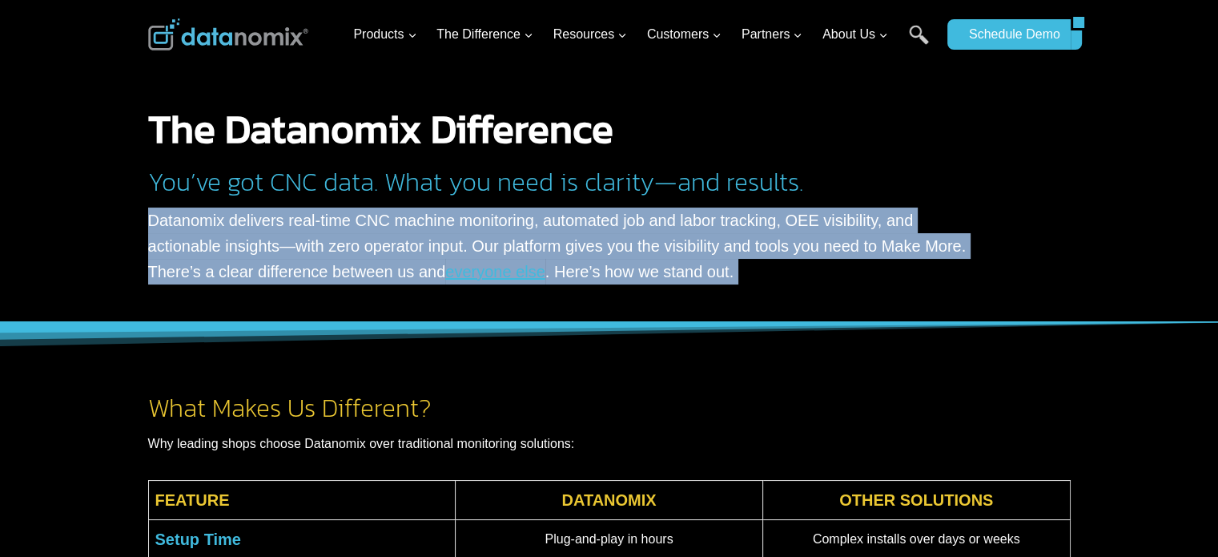
click at [342, 243] on p "Datanomix delivers real-time CNC machine monitoring, automated job and labor tr…" at bounding box center [567, 245] width 838 height 77
click at [358, 243] on p "Datanomix delivers real-time CNC machine monitoring, automated job and labor tr…" at bounding box center [567, 245] width 838 height 77
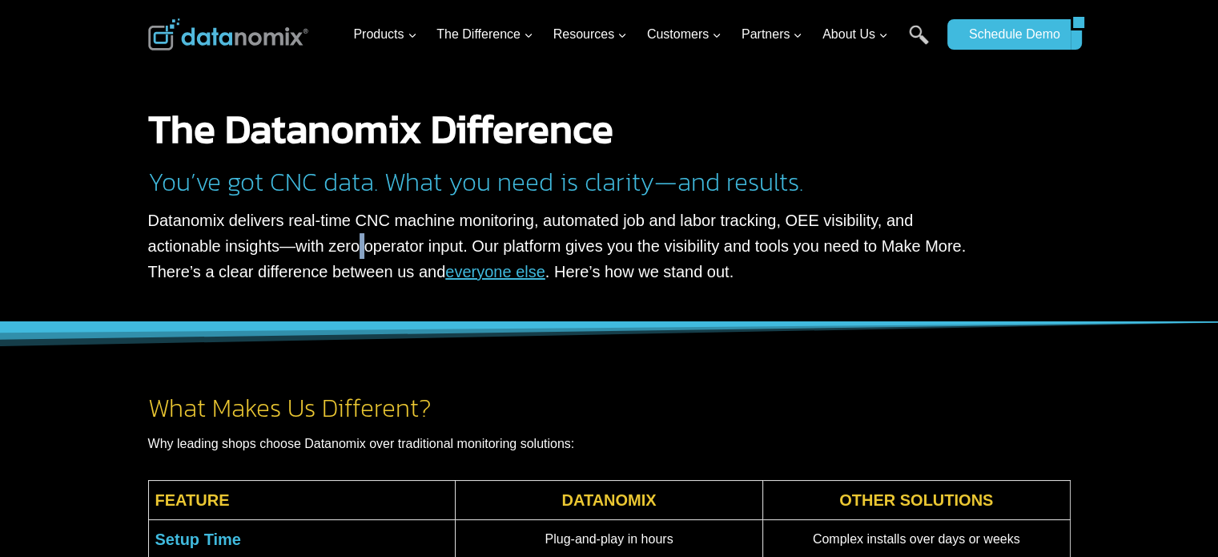
click at [358, 243] on p "Datanomix delivers real-time CNC machine monitoring, automated job and labor tr…" at bounding box center [567, 245] width 838 height 77
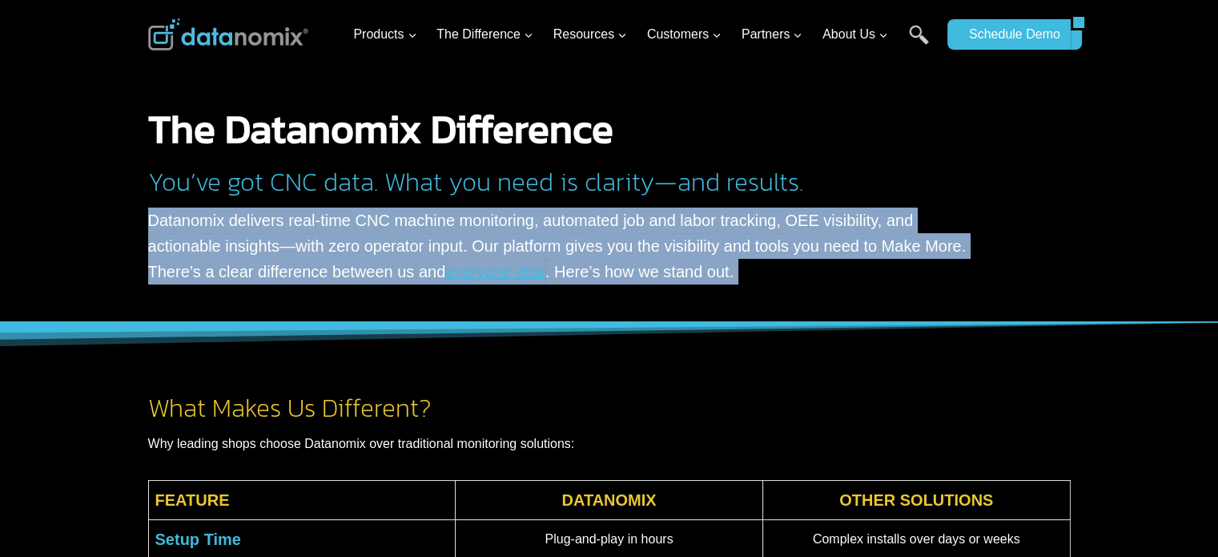
click at [358, 243] on p "Datanomix delivers real-time CNC machine monitoring, automated job and labor tr…" at bounding box center [567, 245] width 838 height 77
click at [365, 253] on p "Datanomix delivers real-time CNC machine monitoring, automated job and labor tr…" at bounding box center [567, 245] width 838 height 77
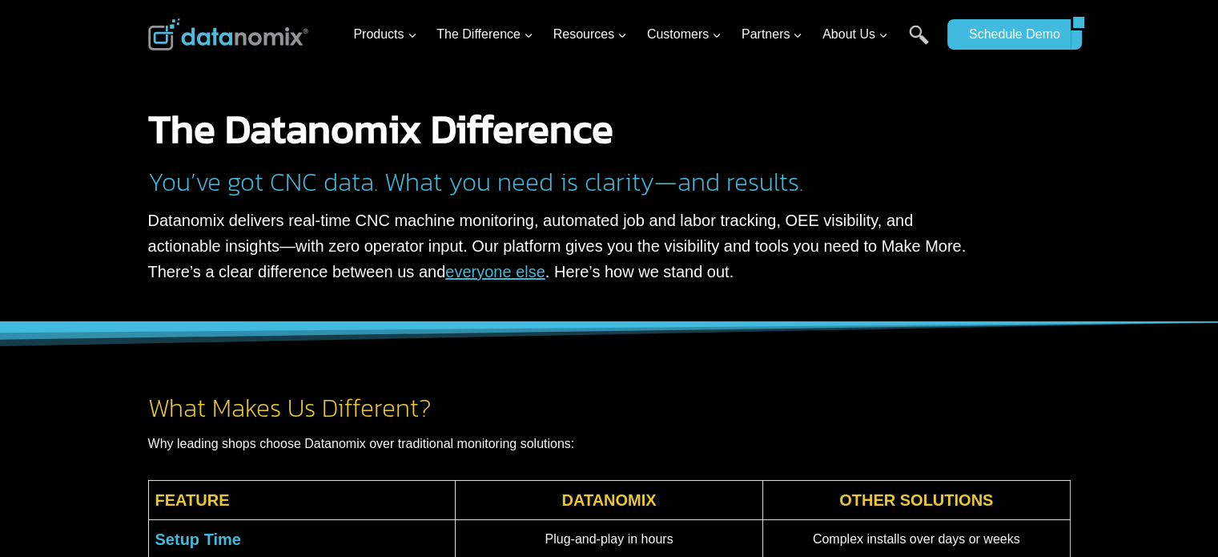
click at [485, 272] on link "everyone else" at bounding box center [495, 272] width 100 height 18
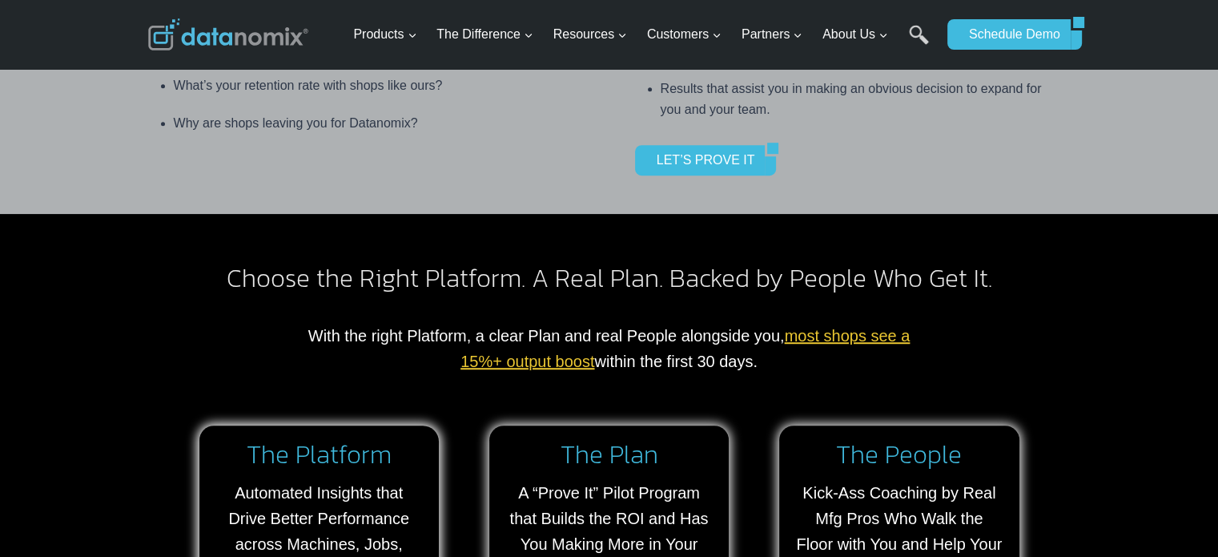
scroll to position [1098, 0]
